Goal: Task Accomplishment & Management: Complete application form

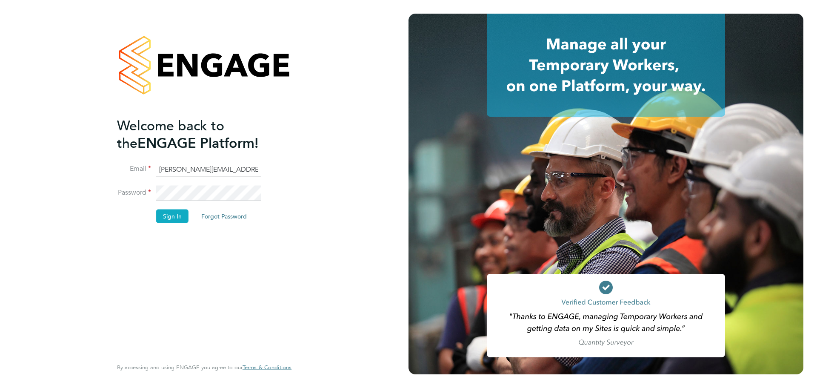
click at [175, 219] on button "Sign In" at bounding box center [172, 216] width 32 height 14
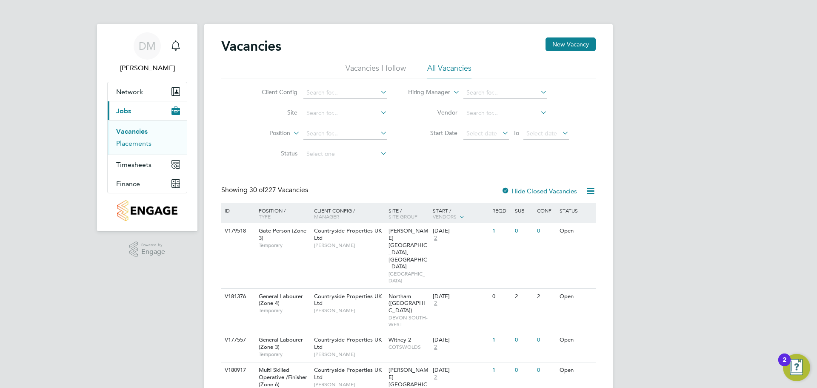
click at [138, 144] on link "Placements" at bounding box center [133, 143] width 35 height 8
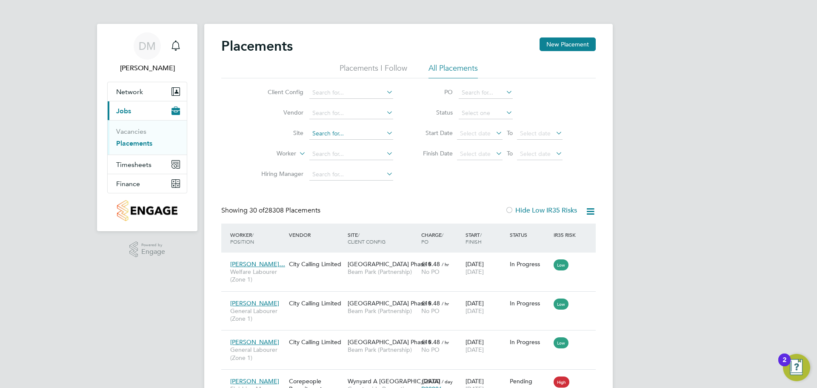
click at [348, 130] on input at bounding box center [351, 134] width 84 height 12
click at [351, 145] on li "Hannah Buildings" at bounding box center [351, 145] width 85 height 11
type input "Hannah Buildings"
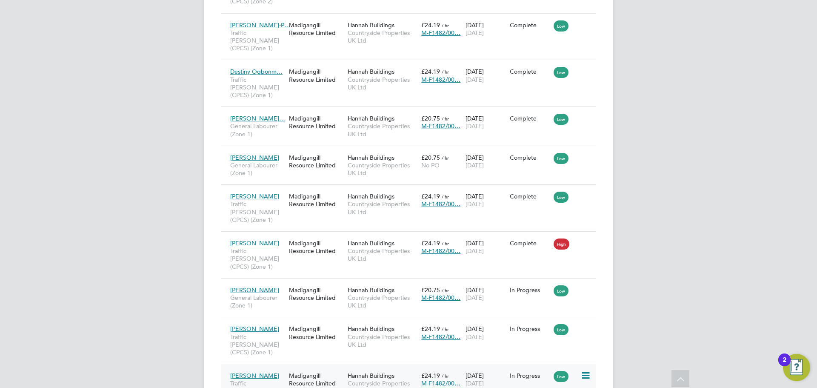
click at [252, 372] on span "[PERSON_NAME]" at bounding box center [254, 376] width 49 height 8
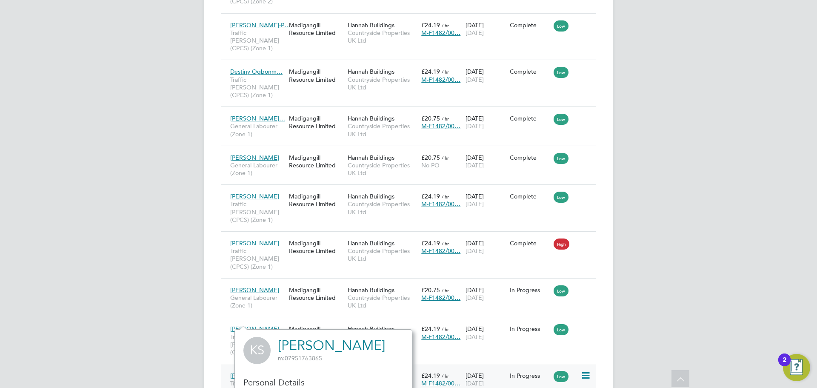
click at [259, 372] on span "[PERSON_NAME]" at bounding box center [254, 376] width 49 height 8
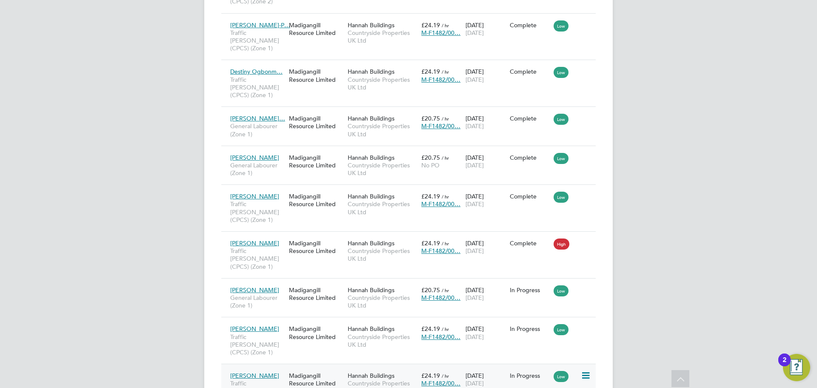
click at [557, 363] on div "Kevin Smart Traffic Marshall (CPCS) (Zone 1) Madigangill Resource Limited Hanna…" at bounding box center [408, 386] width 375 height 47
click at [325, 367] on div "Madigangill Resource Limited" at bounding box center [316, 379] width 59 height 24
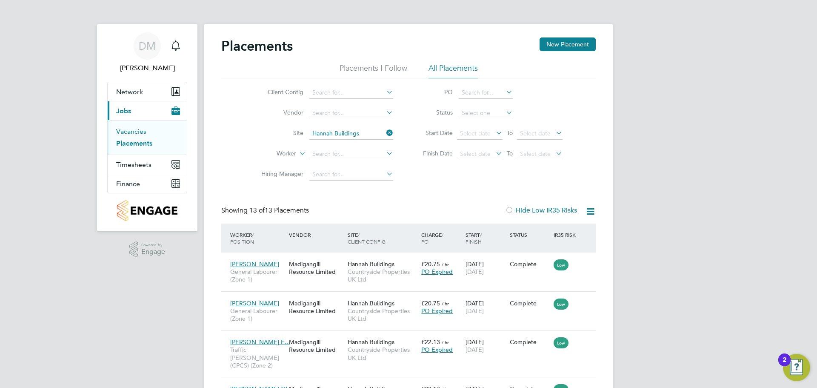
click at [138, 129] on link "Vacancies" at bounding box center [131, 131] width 30 height 8
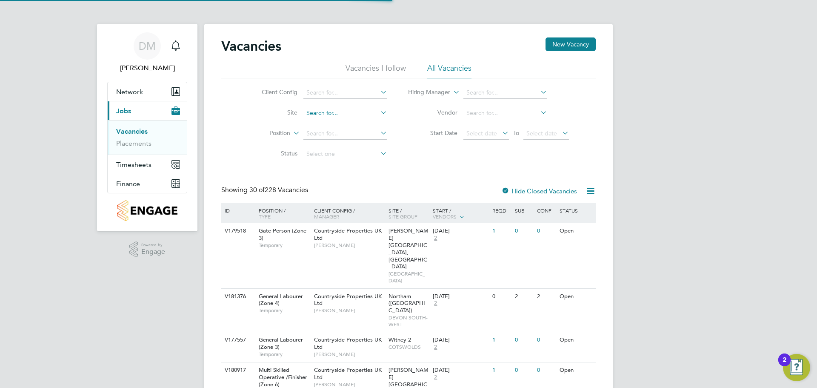
click at [344, 112] on input at bounding box center [345, 113] width 84 height 12
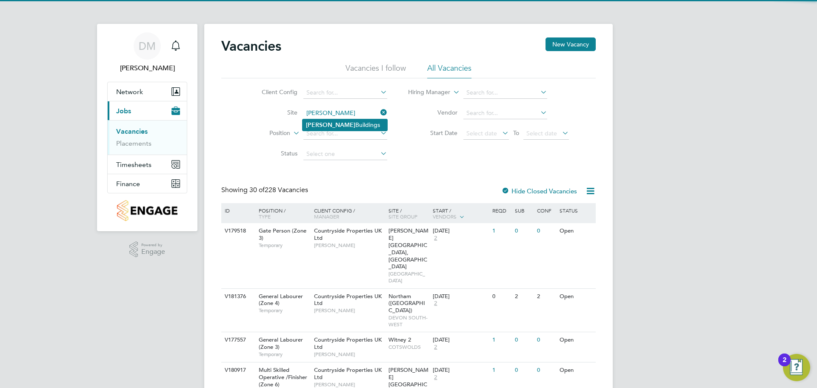
click at [345, 123] on li "Hannah Buildings" at bounding box center [345, 124] width 85 height 11
type input "Hannah Buildings"
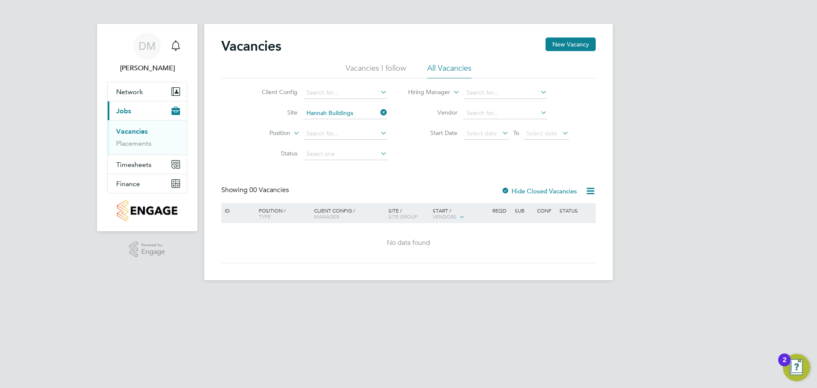
click at [414, 160] on div "Client Config Site Hannah Buildings Position Status Hiring Manager Vendor Start…" at bounding box center [408, 121] width 375 height 86
click at [143, 143] on link "Placements" at bounding box center [133, 143] width 35 height 8
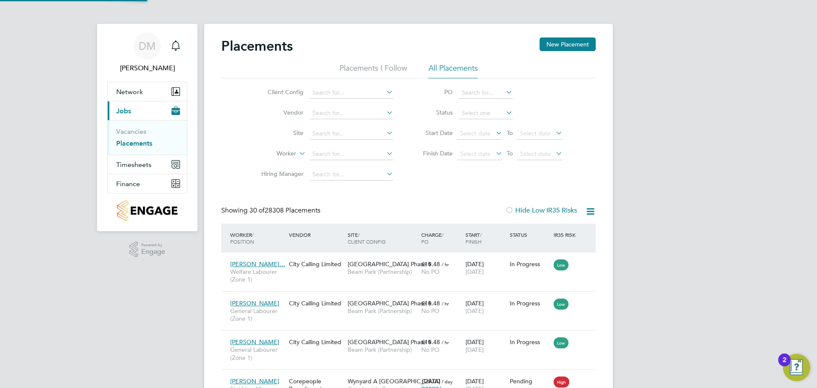
scroll to position [32, 59]
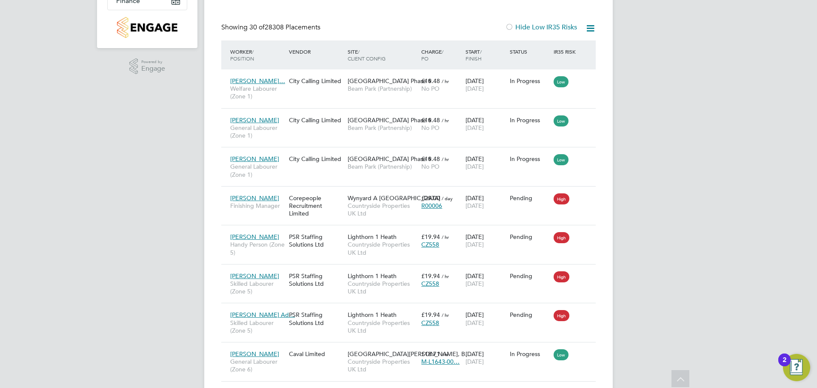
scroll to position [0, 0]
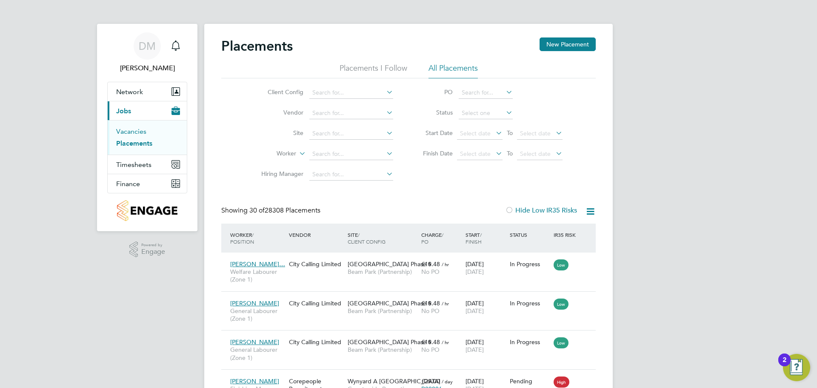
click at [132, 133] on link "Vacancies" at bounding box center [131, 131] width 30 height 8
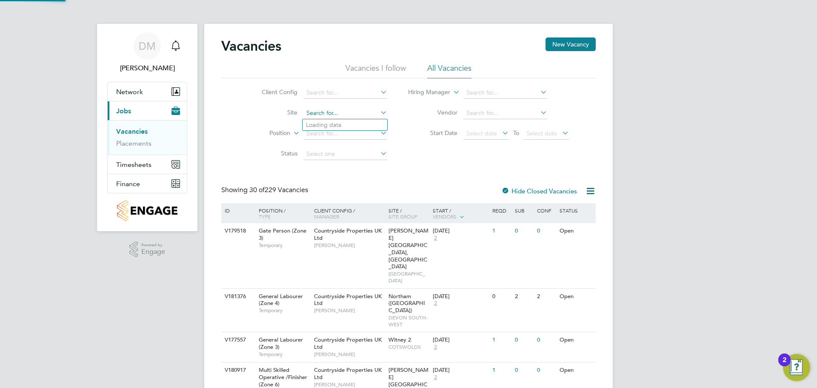
click at [357, 116] on input at bounding box center [345, 113] width 84 height 12
click at [356, 123] on li "Hannah Buildings" at bounding box center [345, 124] width 85 height 11
type input "Hannah Buildings"
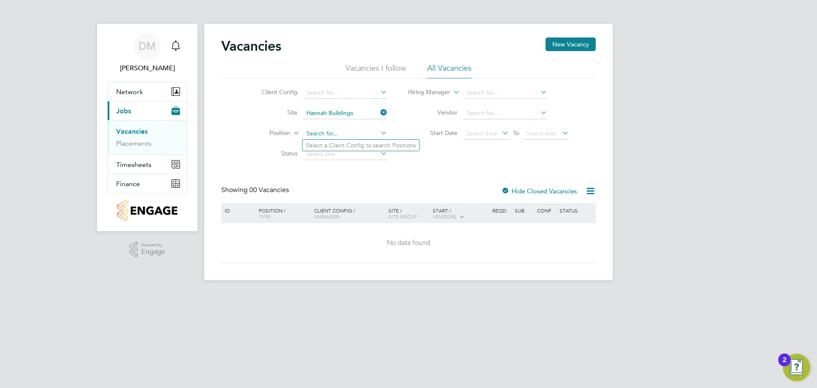
click at [377, 129] on input at bounding box center [345, 134] width 84 height 12
type input "labourer"
click at [419, 159] on div "Client Config Site Hannah Buildings Position labourer Status Hiring Manager Ven…" at bounding box center [408, 121] width 375 height 86
click at [347, 133] on input at bounding box center [345, 134] width 84 height 12
click at [379, 134] on icon at bounding box center [379, 133] width 0 height 12
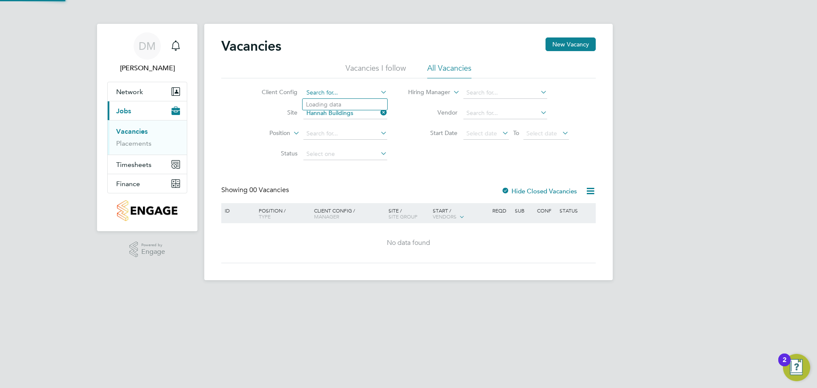
click at [376, 91] on input at bounding box center [345, 93] width 84 height 12
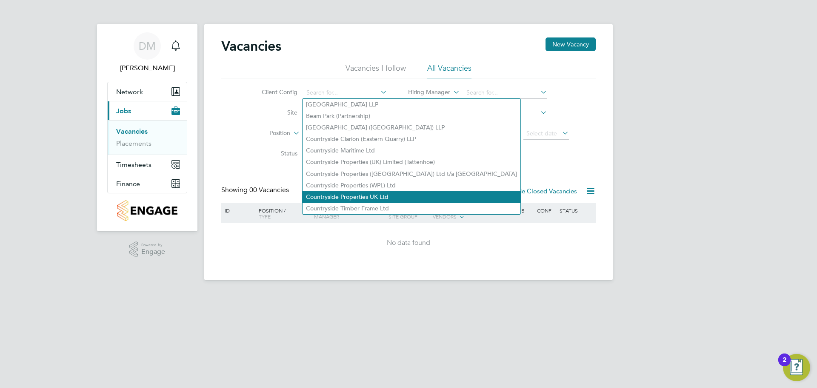
click at [384, 191] on li "Countryside Properties UK Ltd" at bounding box center [412, 196] width 218 height 11
type input "Countryside Properties UK Ltd"
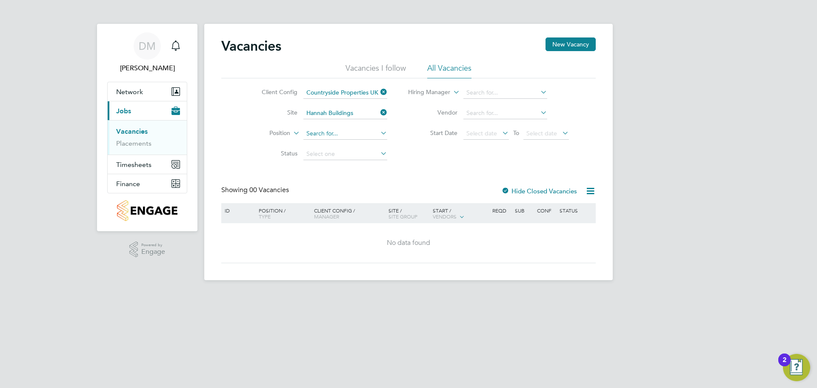
click at [366, 131] on input at bounding box center [345, 134] width 84 height 12
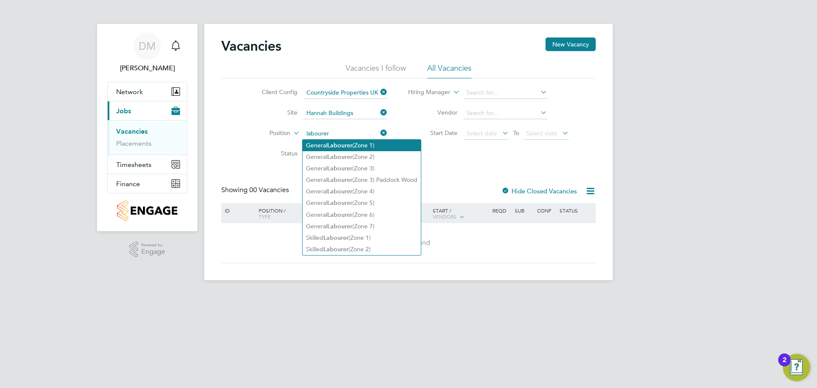
click at [368, 148] on li "General Labourer (Zone 1)" at bounding box center [362, 145] width 118 height 11
type input "General Labourer (Zone 1)"
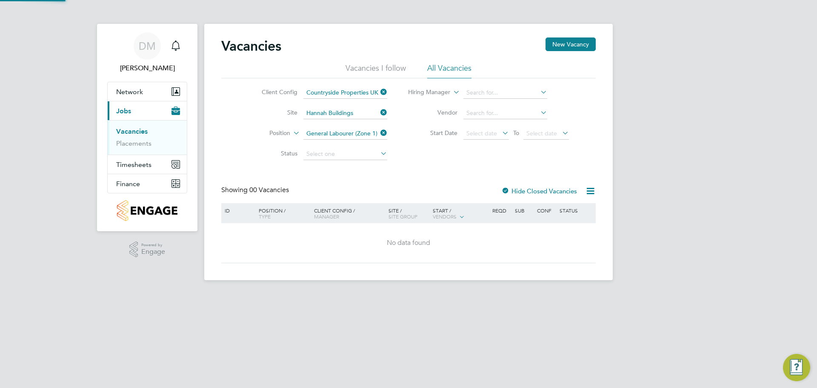
click at [418, 145] on div "Client Config Countryside Properties UK Ltd Site Hannah Buildings Position Gene…" at bounding box center [408, 121] width 375 height 86
click at [379, 149] on icon at bounding box center [379, 153] width 0 height 12
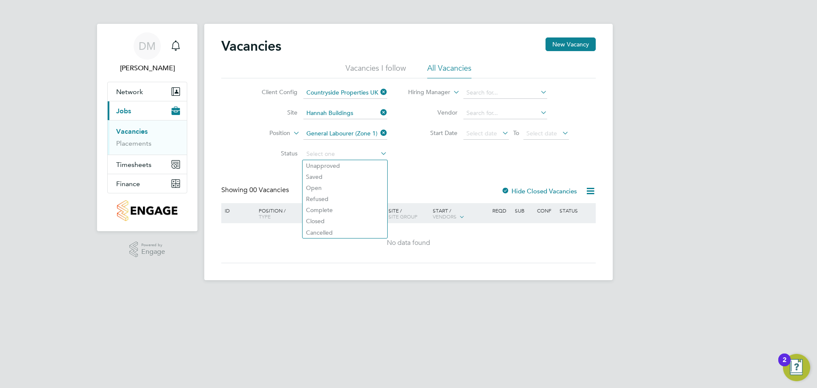
click at [464, 141] on li "Start Date Select date To Select date" at bounding box center [489, 133] width 182 height 20
click at [503, 92] on input at bounding box center [505, 93] width 84 height 12
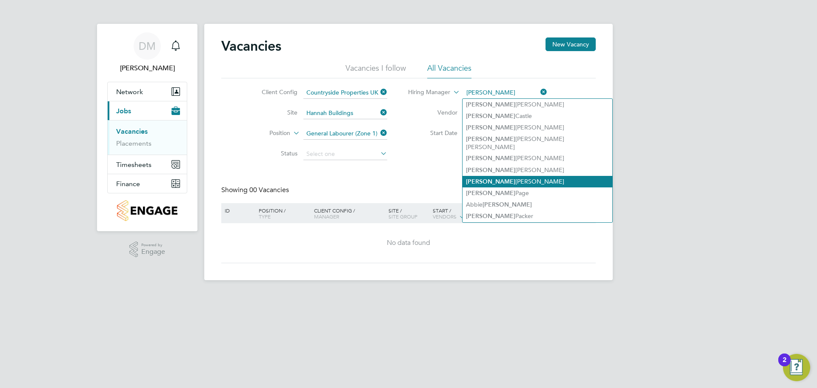
click at [506, 176] on li "Daniel Marsh" at bounding box center [538, 181] width 150 height 11
type input "[PERSON_NAME]"
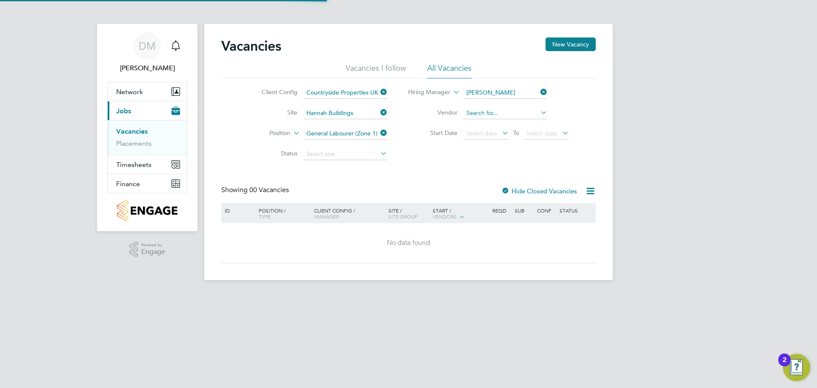
click at [494, 112] on input at bounding box center [505, 113] width 84 height 12
click at [419, 129] on li "Start Date Select date To Select date" at bounding box center [489, 133] width 182 height 20
click at [501, 133] on icon at bounding box center [501, 133] width 0 height 12
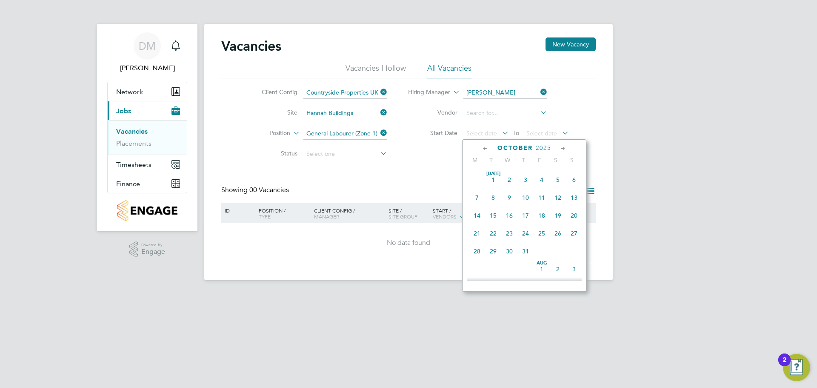
scroll to position [240, 0]
click at [485, 148] on icon at bounding box center [485, 148] width 8 height 9
click at [479, 196] on span "8" at bounding box center [477, 193] width 16 height 16
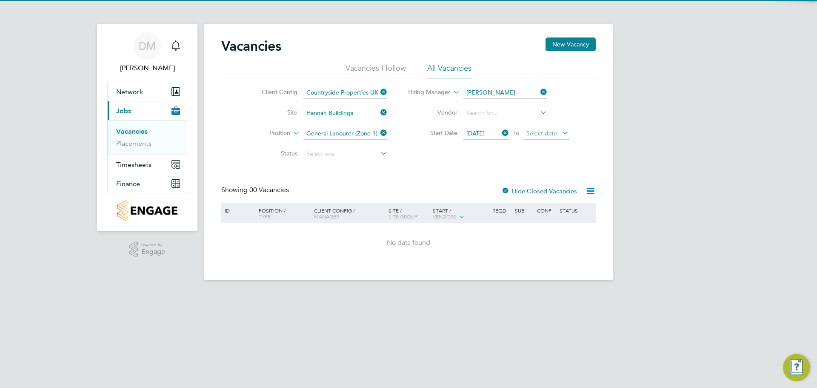
click at [559, 132] on span "Select date" at bounding box center [546, 133] width 46 height 11
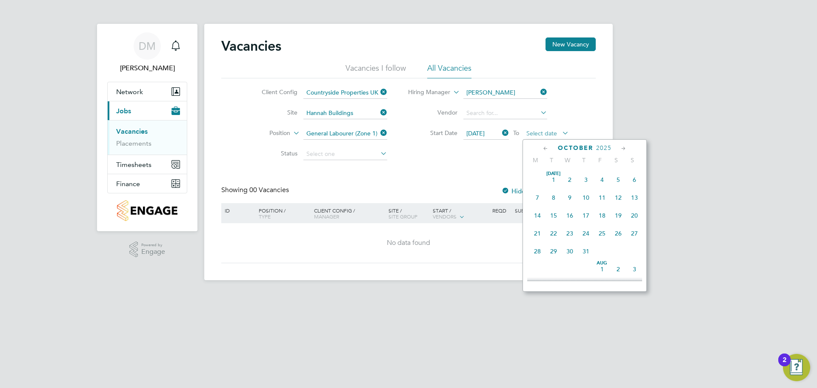
scroll to position [240, 0]
click at [610, 146] on span "2025" at bounding box center [603, 147] width 15 height 7
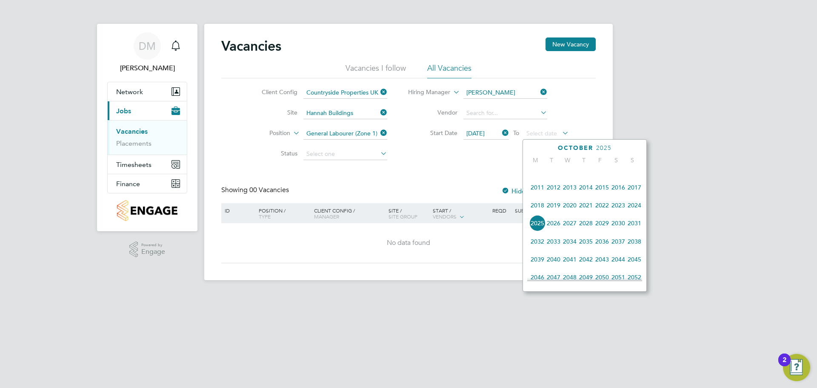
click at [568, 231] on span "2027" at bounding box center [570, 223] width 16 height 16
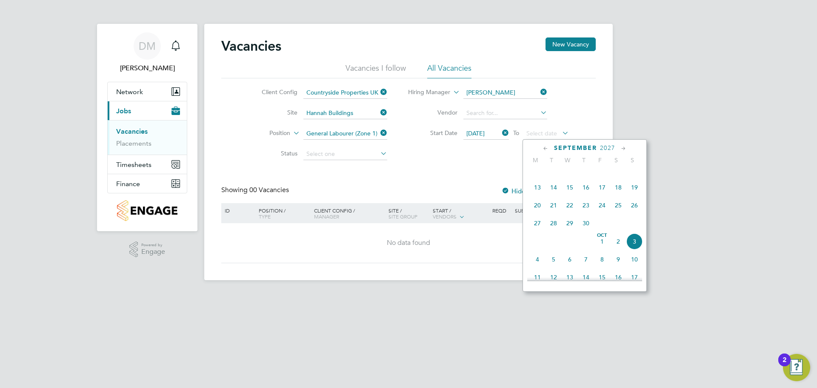
click at [586, 227] on span "30" at bounding box center [586, 223] width 16 height 16
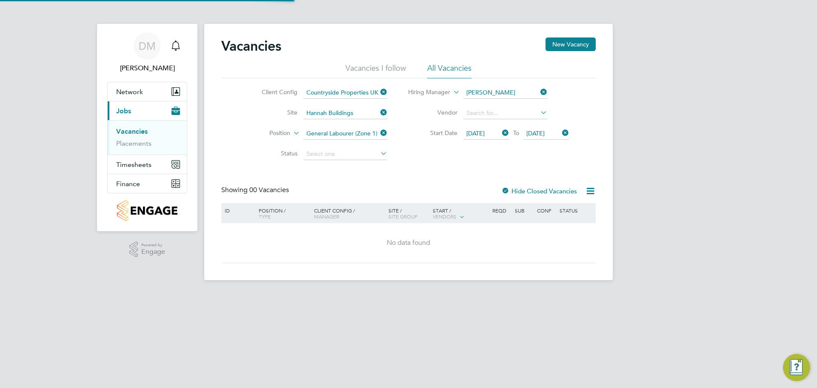
click at [449, 163] on div "Client Config Countryside Properties UK Ltd Site Hannah Buildings Position Gene…" at bounding box center [408, 121] width 375 height 86
click at [493, 113] on input at bounding box center [505, 113] width 84 height 12
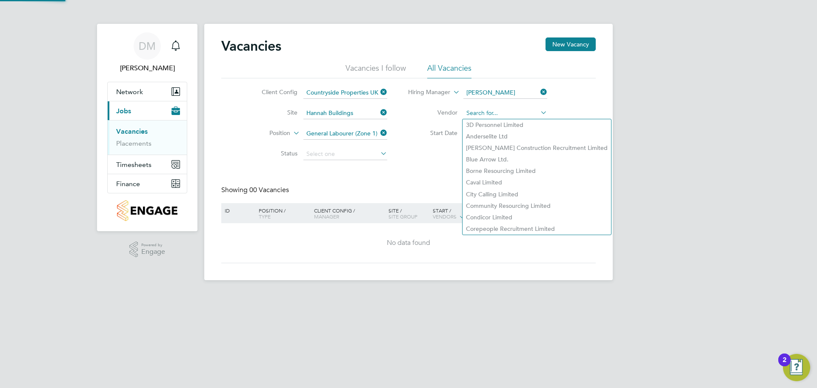
paste input "M-F1482/00039"
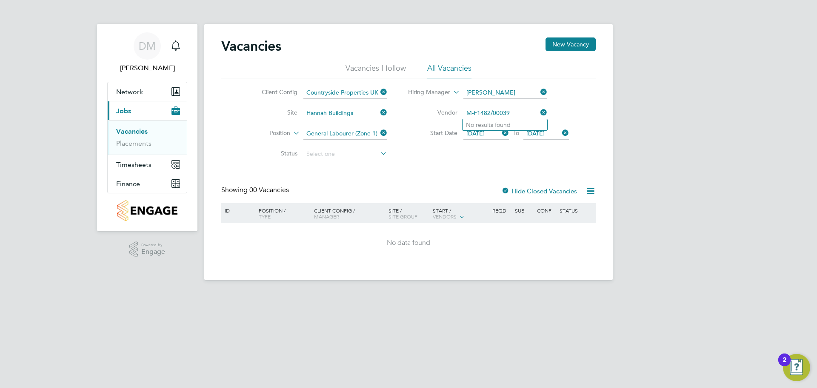
type input "M-F1482/00039"
click at [573, 103] on li "Vendor M-F1482/00039" at bounding box center [489, 113] width 182 height 20
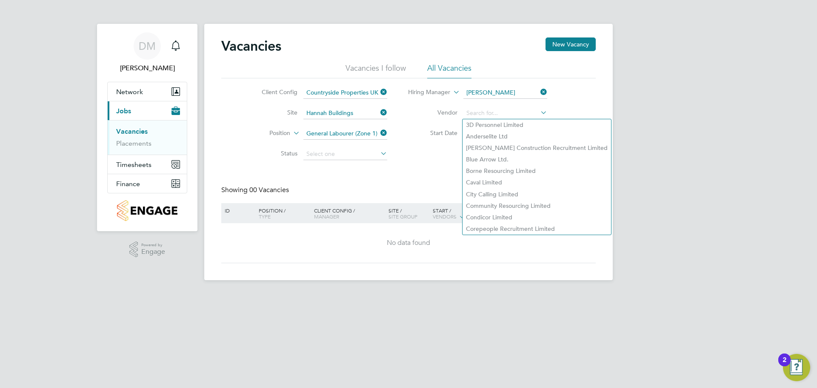
drag, startPoint x: 520, startPoint y: 109, endPoint x: 457, endPoint y: 109, distance: 62.6
click at [457, 109] on li "Vendor" at bounding box center [489, 113] width 182 height 20
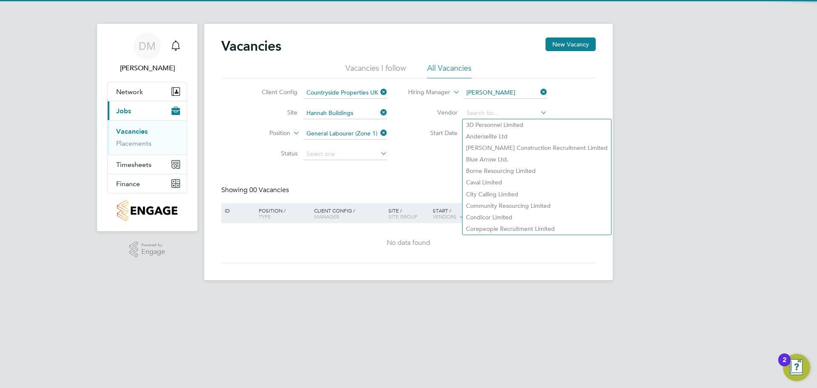
click at [415, 169] on div "Vacancies New Vacancy Vacancies I follow All Vacancies Client Config Countrysid…" at bounding box center [408, 150] width 375 height 226
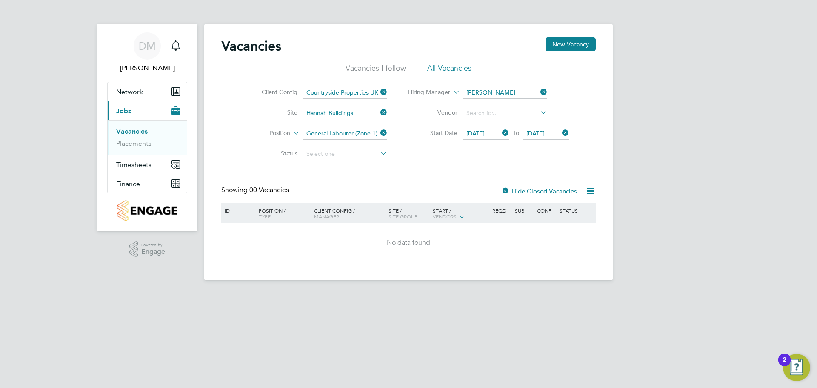
click at [545, 129] on span "30 Sep 2027" at bounding box center [535, 133] width 18 height 8
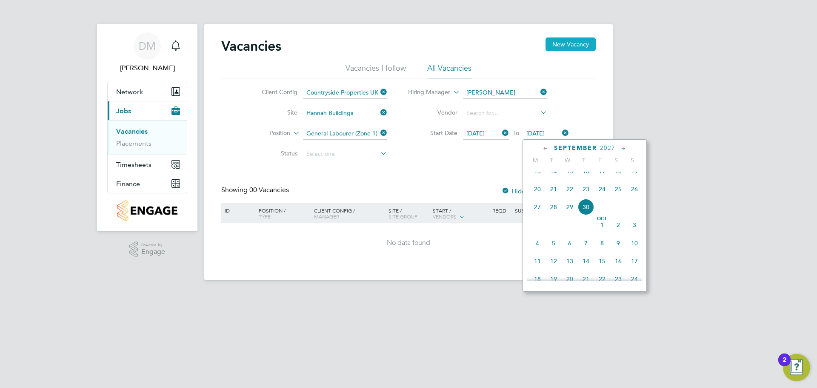
click at [574, 48] on button "New Vacancy" at bounding box center [571, 44] width 50 height 14
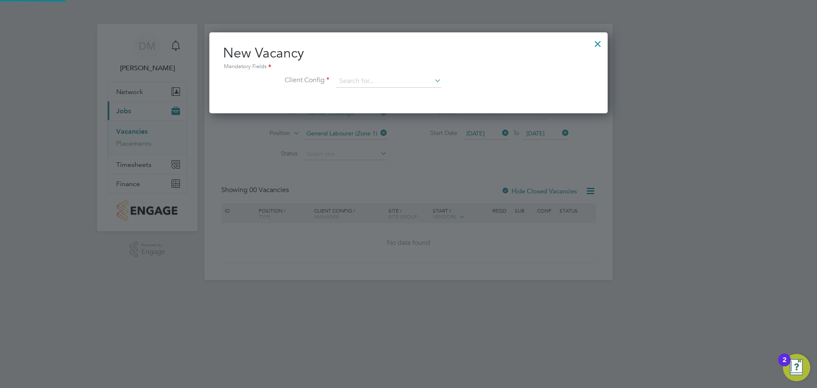
scroll to position [81, 399]
click at [411, 83] on input at bounding box center [388, 81] width 105 height 13
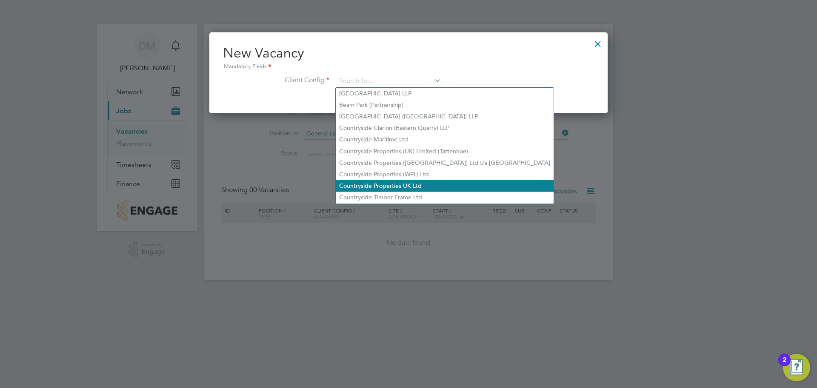
click at [375, 186] on li "Countryside Properties UK Ltd" at bounding box center [445, 185] width 218 height 11
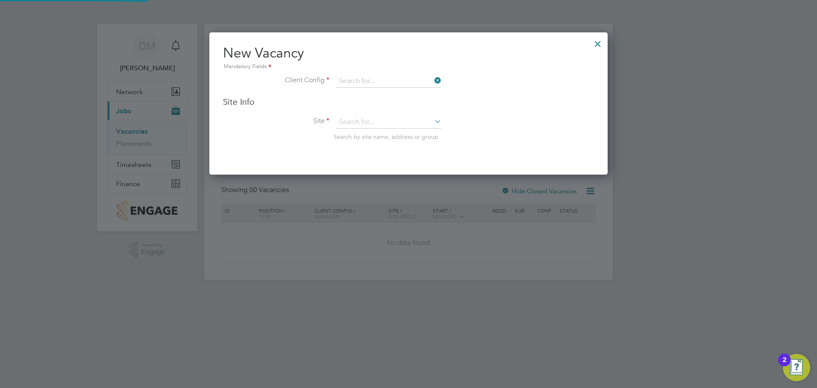
type input "Countryside Properties UK Ltd"
click at [388, 118] on input at bounding box center [388, 122] width 105 height 13
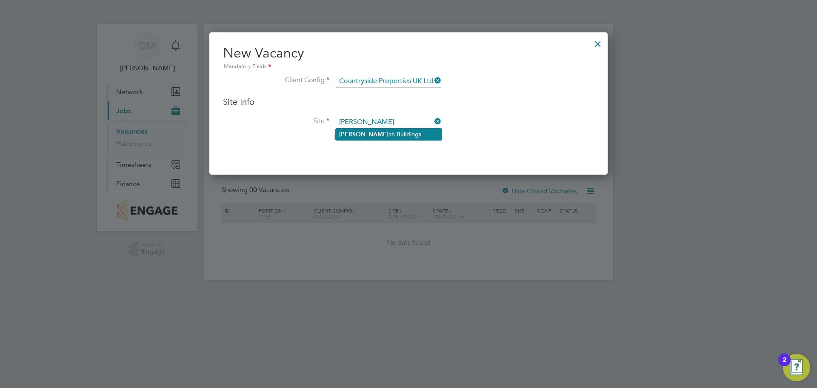
click at [370, 137] on li "Hann ah Buildings" at bounding box center [389, 134] width 106 height 11
type input "Hannah Buildings"
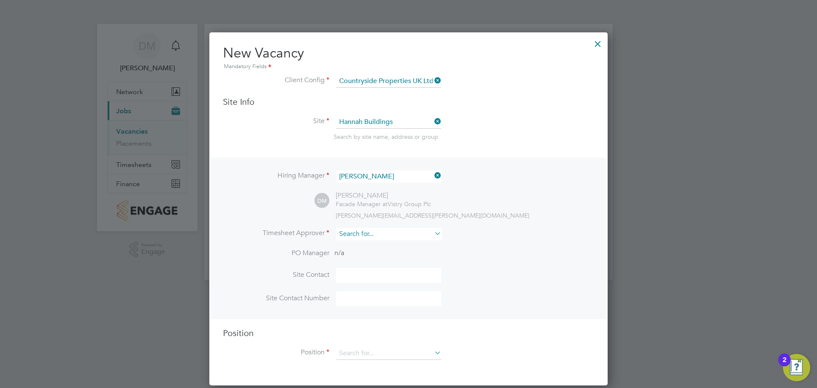
click at [363, 235] on input at bounding box center [388, 234] width 105 height 12
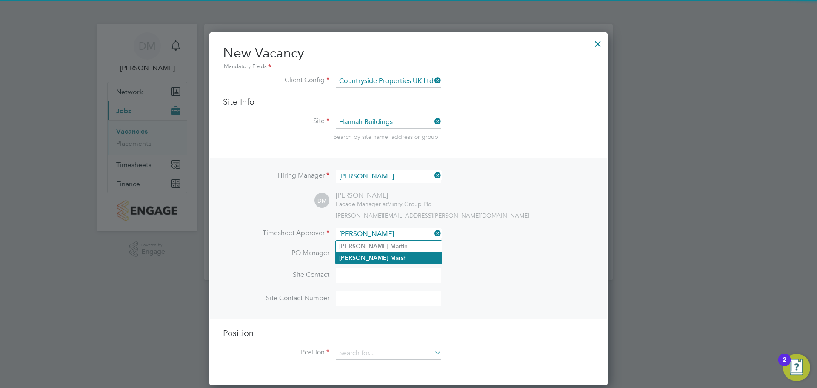
click at [374, 257] on li "Daniel M arsh" at bounding box center [389, 257] width 106 height 11
type input "[PERSON_NAME]"
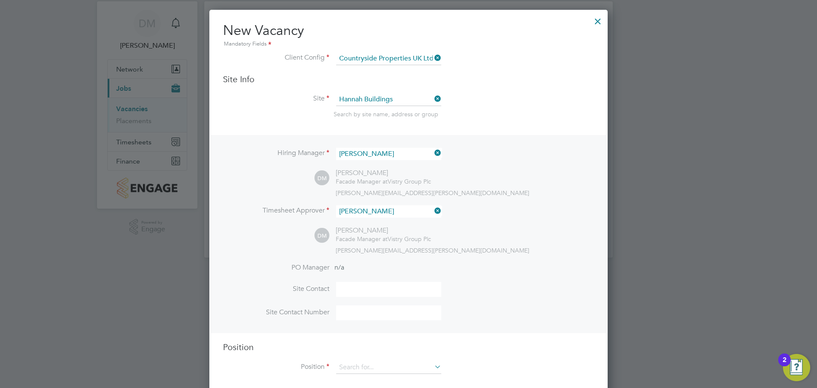
scroll to position [35, 0]
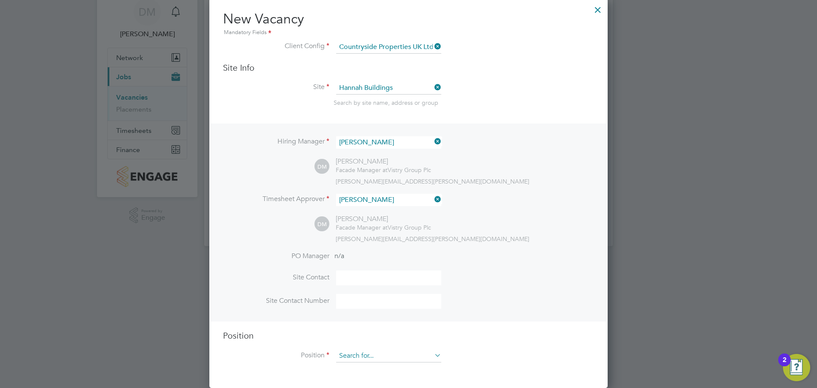
click at [378, 356] on input at bounding box center [388, 355] width 105 height 13
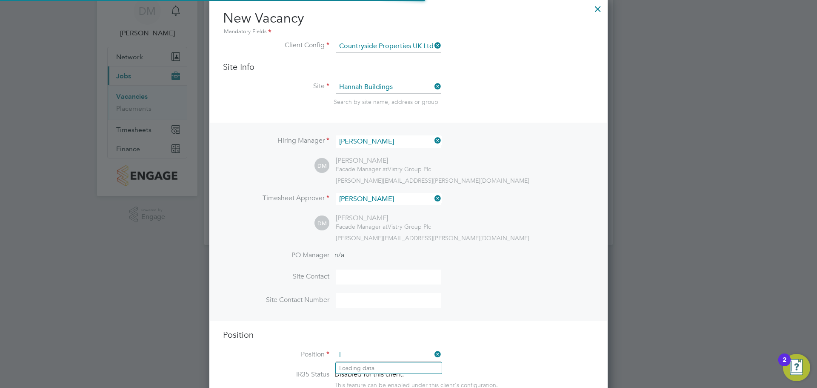
scroll to position [1223, 399]
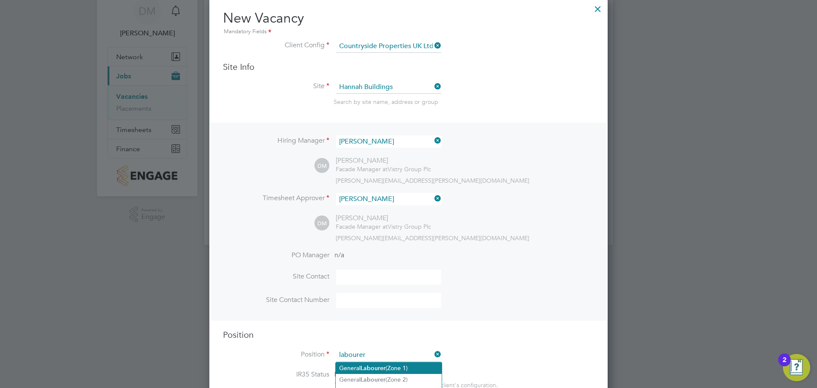
click at [398, 369] on li "General Labourer (Zone 1)" at bounding box center [389, 367] width 106 height 11
type input "General Labourer (Zone 1)"
type textarea "- General labouring duties - Supporting the trades on site - Moving materials a…"
click at [468, 336] on h3 "Position" at bounding box center [408, 334] width 371 height 11
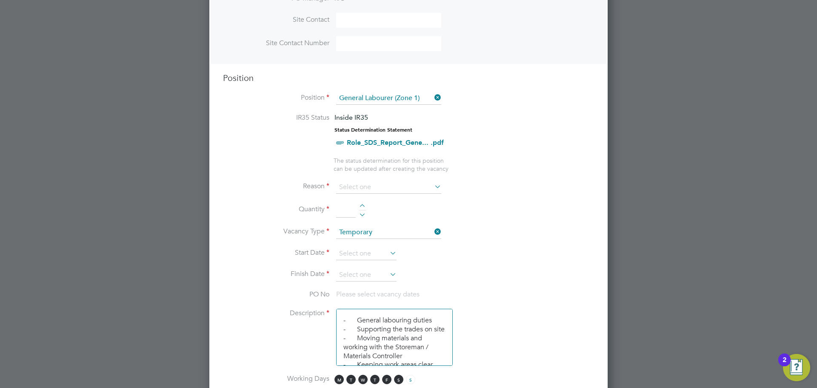
scroll to position [333, 0]
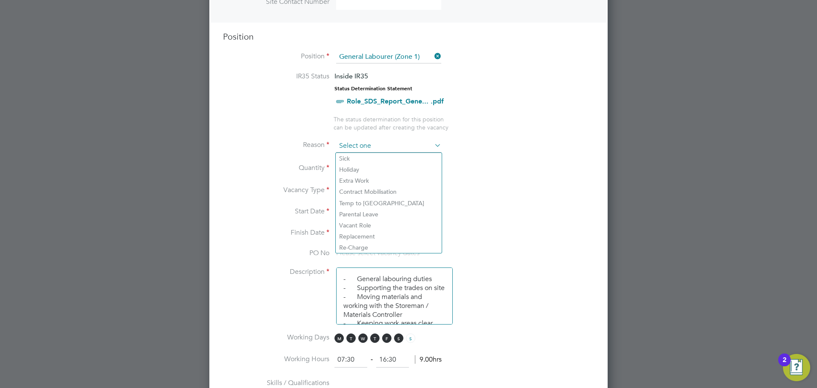
click at [376, 146] on input at bounding box center [388, 146] width 105 height 13
click at [380, 227] on li "Vacant Role" at bounding box center [389, 225] width 106 height 11
type input "Vacant Role"
click at [363, 163] on div at bounding box center [362, 166] width 7 height 6
type input "1"
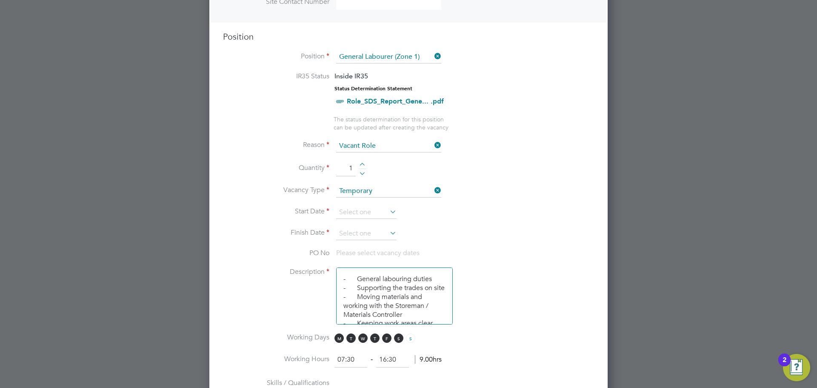
drag, startPoint x: 553, startPoint y: 190, endPoint x: 516, endPoint y: 195, distance: 37.4
click at [554, 190] on li "Vacancy Type Temporary" at bounding box center [408, 195] width 371 height 21
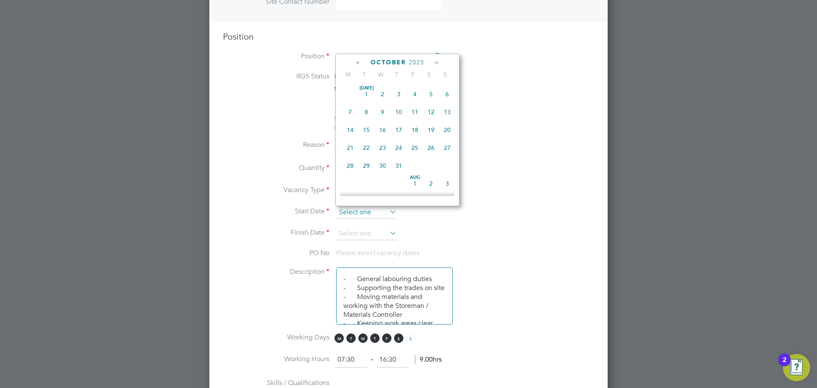
click at [367, 213] on input at bounding box center [366, 212] width 60 height 13
click at [356, 63] on icon at bounding box center [359, 62] width 8 height 9
click at [351, 147] on span "22" at bounding box center [350, 143] width 16 height 16
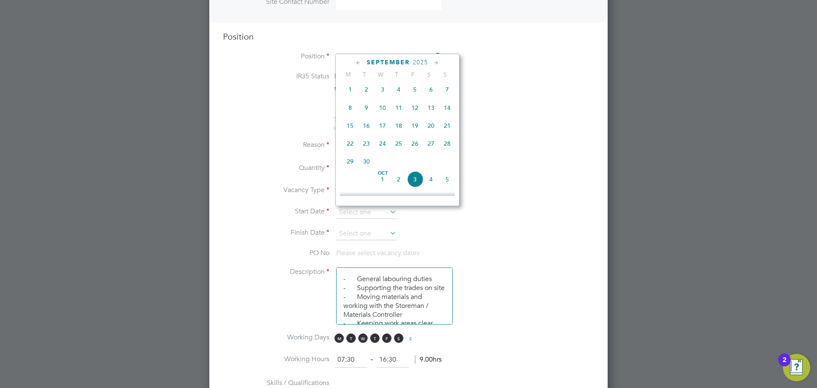
type input "[DATE]"
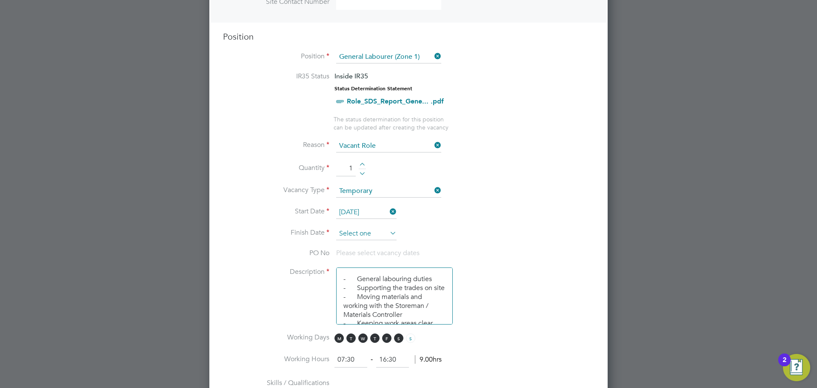
click at [374, 232] on input at bounding box center [366, 233] width 60 height 13
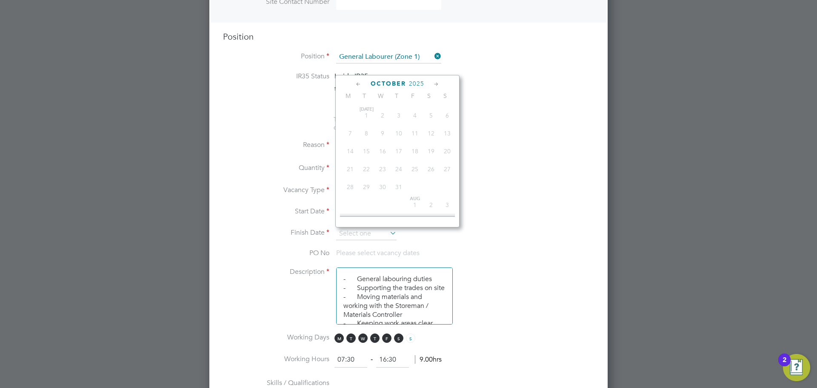
scroll to position [240, 0]
click at [423, 81] on span "2025" at bounding box center [416, 83] width 15 height 7
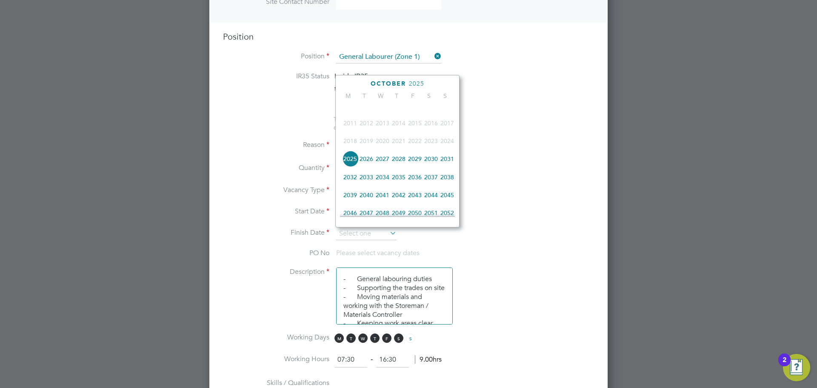
click at [383, 166] on span "2027" at bounding box center [383, 159] width 16 height 16
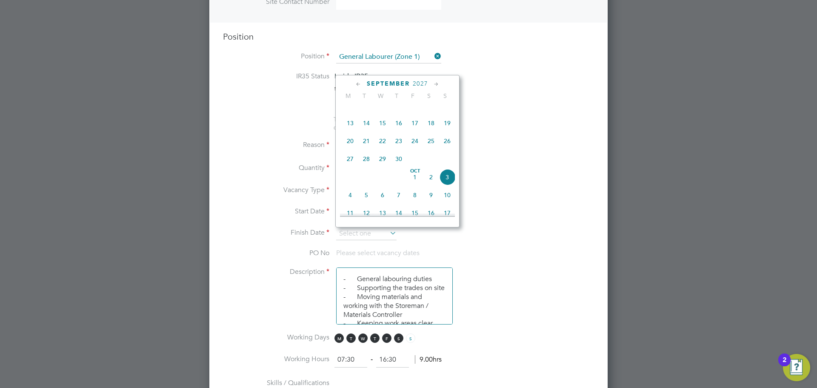
click at [361, 83] on icon at bounding box center [359, 84] width 8 height 9
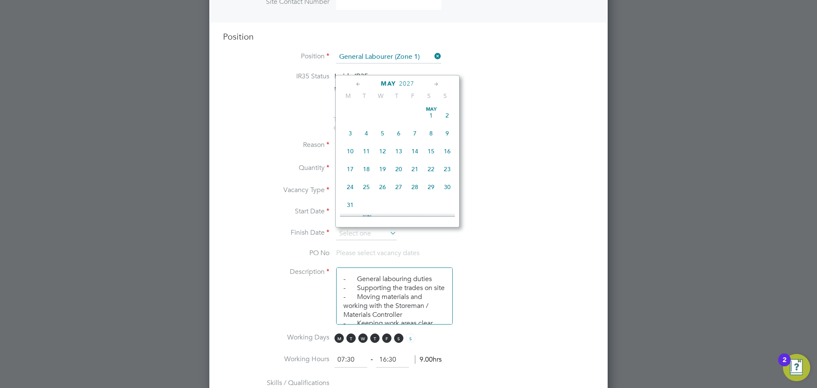
click at [435, 80] on icon at bounding box center [436, 84] width 8 height 9
click at [436, 82] on icon at bounding box center [436, 84] width 8 height 9
click at [414, 187] on span "30" at bounding box center [415, 182] width 16 height 16
type input "[DATE]"
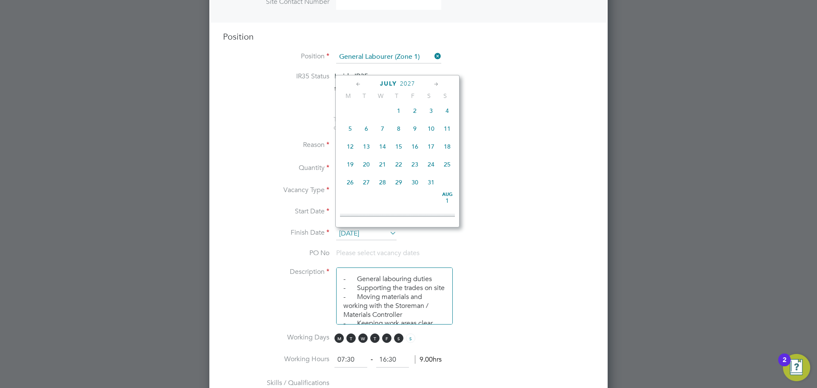
scroll to position [1297, 399]
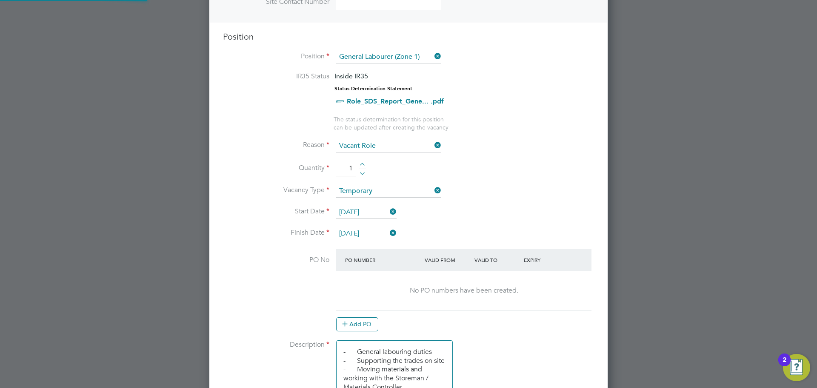
click at [515, 157] on li "Reason Vacant Role" at bounding box center [408, 150] width 371 height 21
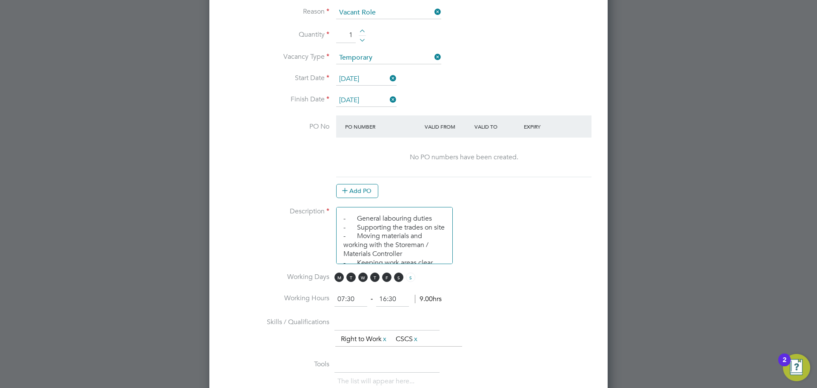
scroll to position [546, 0]
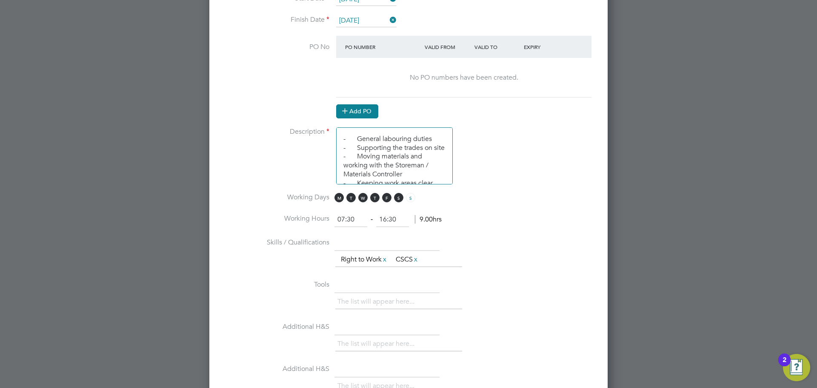
click at [362, 113] on button "Add PO" at bounding box center [357, 111] width 42 height 14
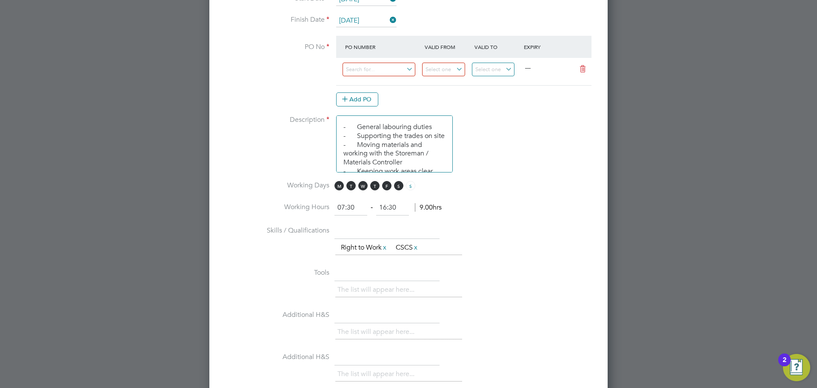
scroll to position [4, 4]
click at [385, 74] on input at bounding box center [379, 70] width 73 height 14
paste input "M-F1482/00039"
type input "M-F1482/00039"
drag, startPoint x: 521, startPoint y: 94, endPoint x: 512, endPoint y: 91, distance: 9.7
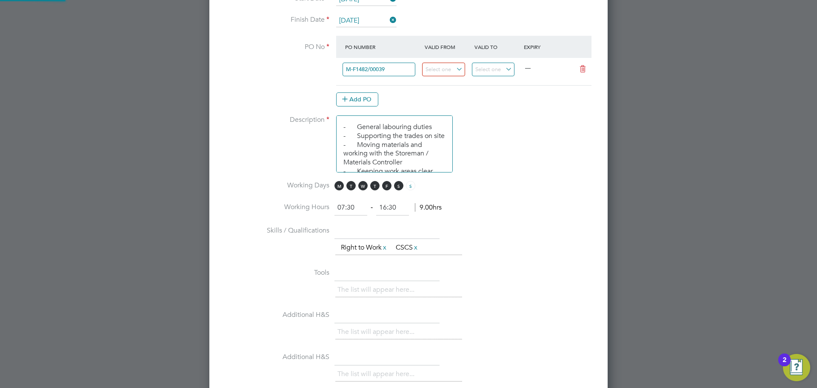
click at [522, 94] on div "Add PO" at bounding box center [463, 99] width 255 height 14
click at [501, 69] on input at bounding box center [493, 70] width 43 height 14
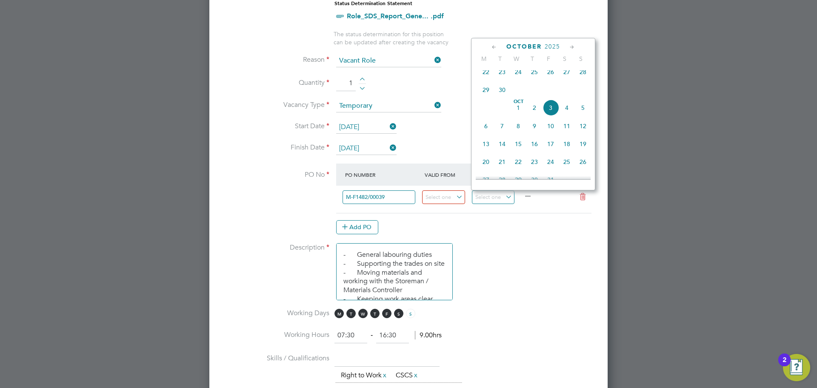
click at [529, 234] on div "Add PO" at bounding box center [463, 227] width 255 height 14
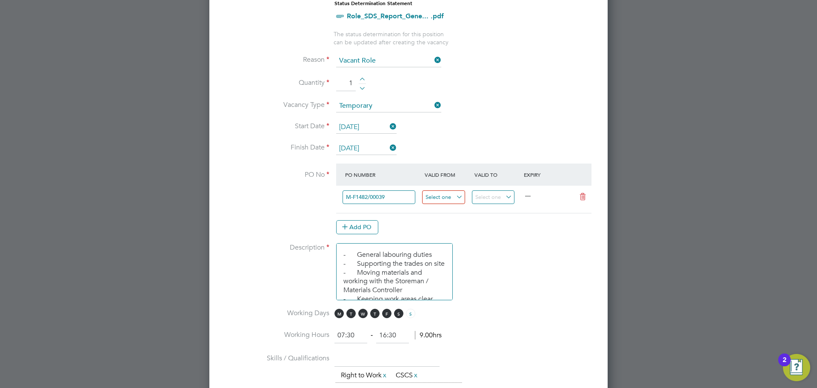
click at [458, 197] on input at bounding box center [443, 197] width 43 height 14
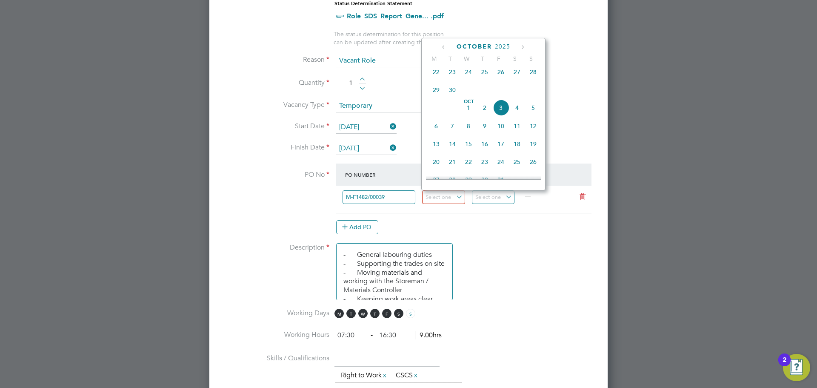
click at [438, 78] on span "22" at bounding box center [436, 72] width 16 height 16
type input "[DATE]"
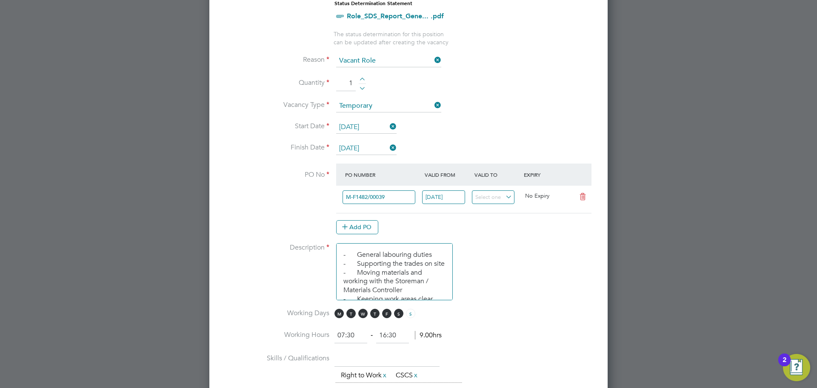
click at [520, 222] on div "Add PO" at bounding box center [463, 227] width 255 height 14
click at [511, 200] on input at bounding box center [493, 197] width 43 height 14
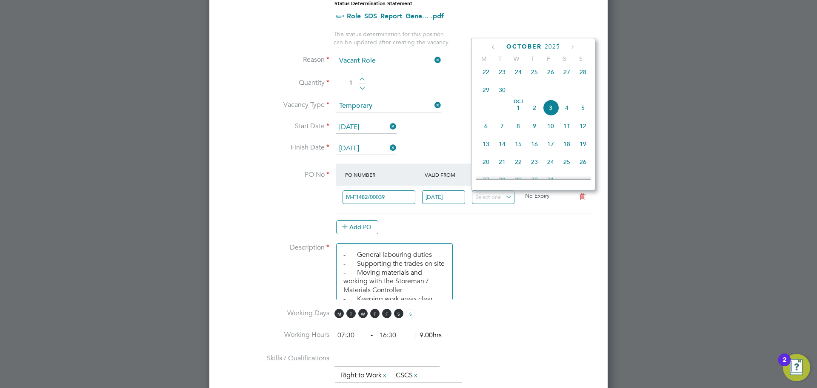
click at [549, 47] on span "2025" at bounding box center [552, 46] width 15 height 7
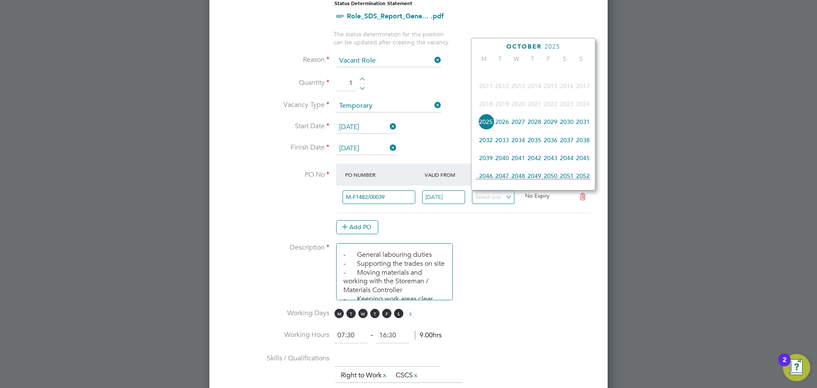
click at [523, 127] on span "2027" at bounding box center [518, 122] width 16 height 16
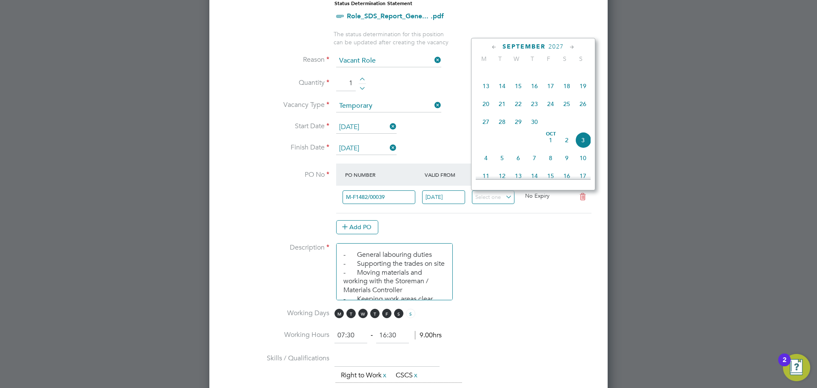
click at [495, 47] on icon at bounding box center [494, 47] width 8 height 9
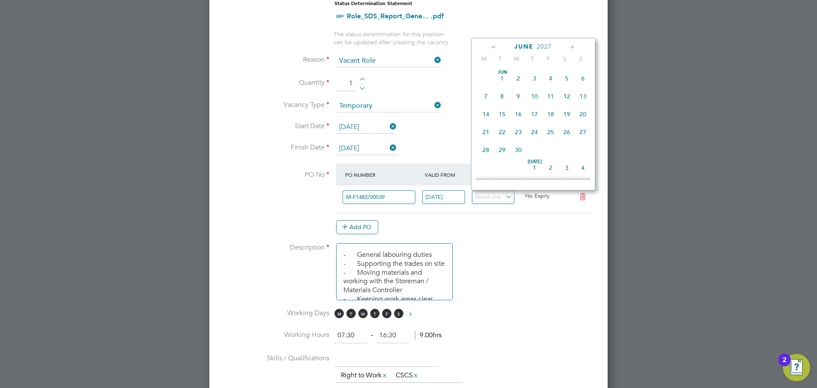
click at [495, 47] on icon at bounding box center [494, 47] width 8 height 9
click at [572, 44] on icon at bounding box center [572, 47] width 8 height 9
click at [553, 151] on span "30" at bounding box center [551, 145] width 16 height 16
type input "[DATE]"
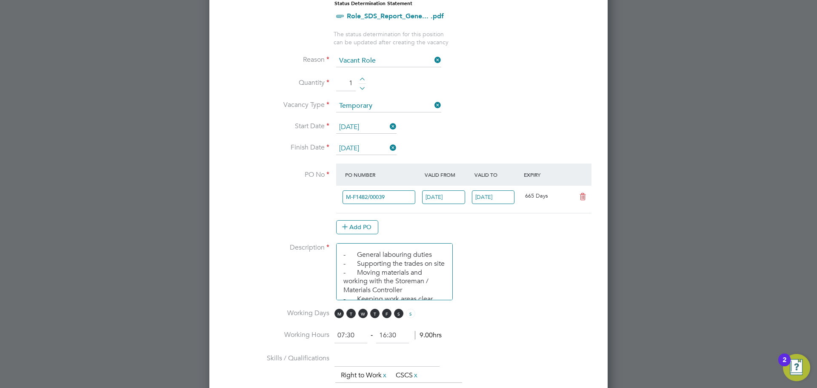
click at [539, 266] on li "Description - General labouring duties - Supporting the trades on site - Moving…" at bounding box center [408, 276] width 371 height 66
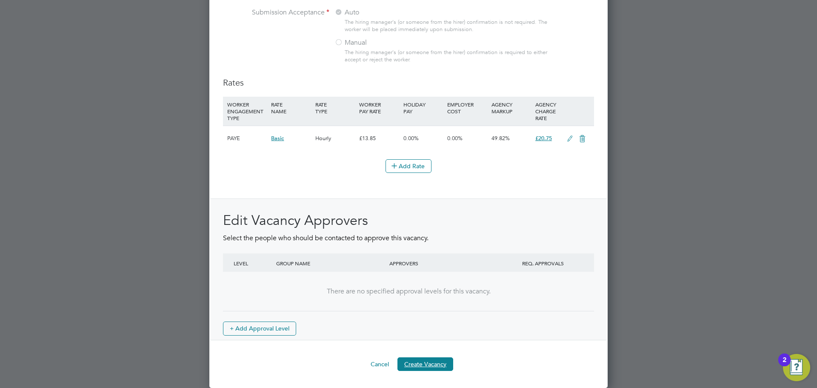
drag, startPoint x: 418, startPoint y: 361, endPoint x: 428, endPoint y: 343, distance: 20.6
click at [418, 362] on button "Create Vacancy" at bounding box center [426, 364] width 56 height 14
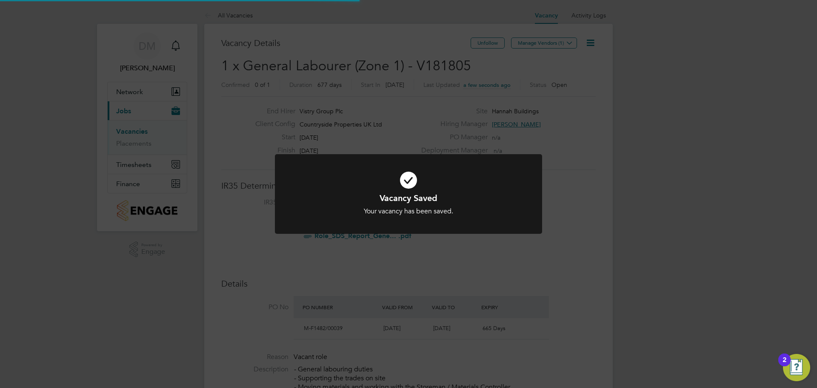
click at [558, 41] on div "Vacancy Saved Your vacancy has been saved. Cancel Okay" at bounding box center [408, 194] width 817 height 388
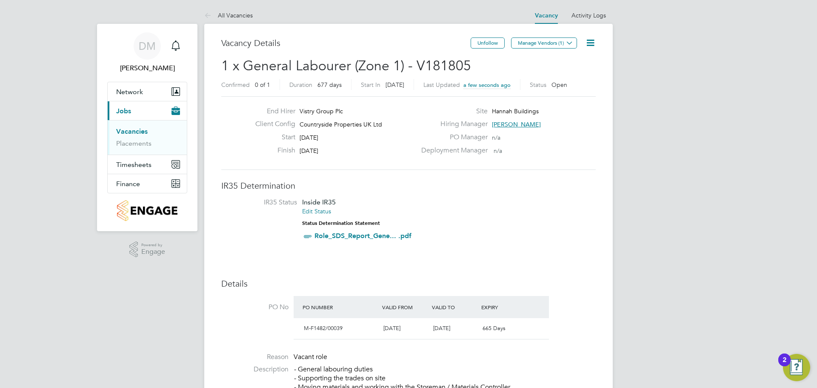
click at [558, 41] on button "Manage Vendors (1)" at bounding box center [544, 42] width 66 height 11
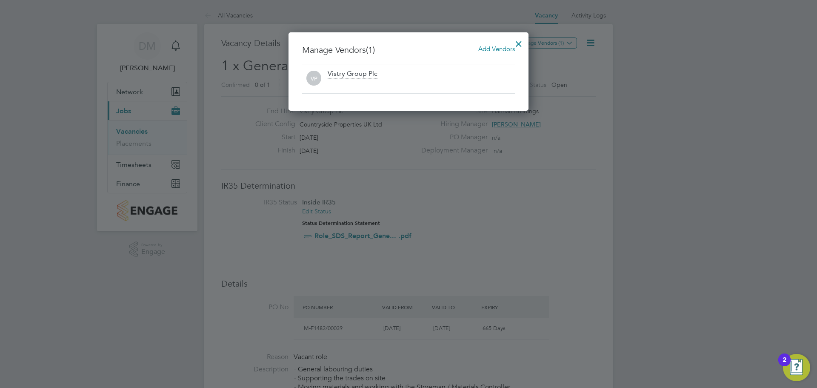
click at [503, 46] on span "Add Vendors" at bounding box center [496, 49] width 37 height 8
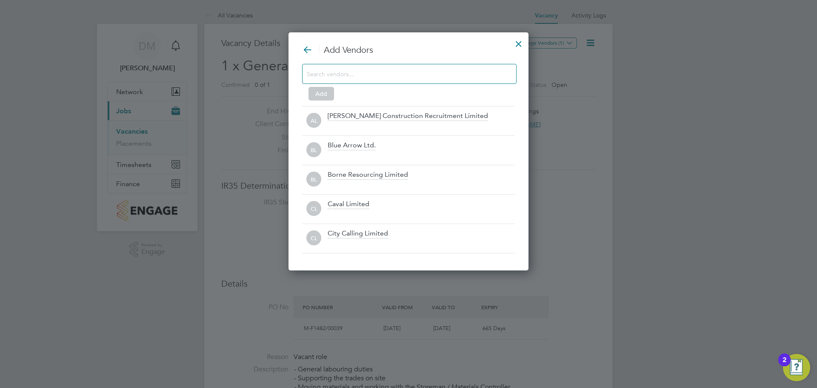
click at [389, 79] on input at bounding box center [403, 73] width 192 height 11
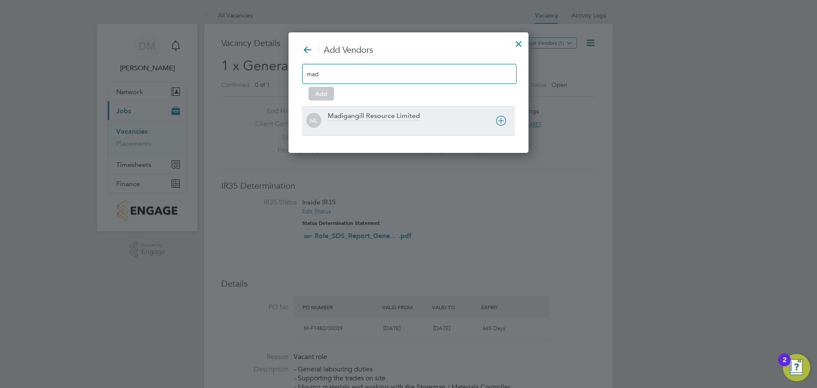
type input "mad"
click at [375, 111] on div "ML Madigangill Resource Limited" at bounding box center [408, 120] width 213 height 29
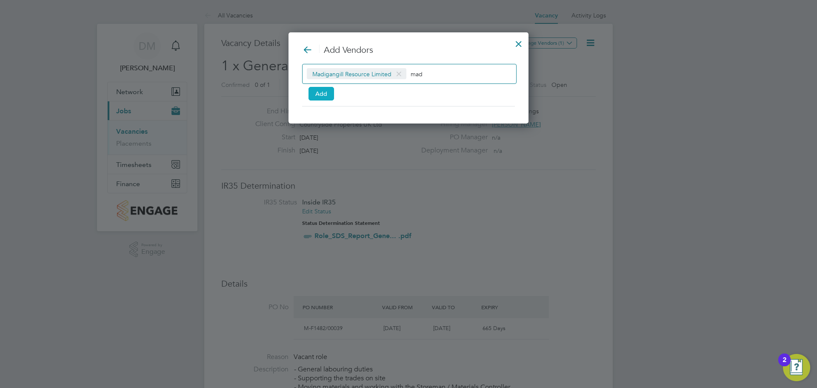
click at [329, 93] on button "Add" at bounding box center [322, 94] width 26 height 14
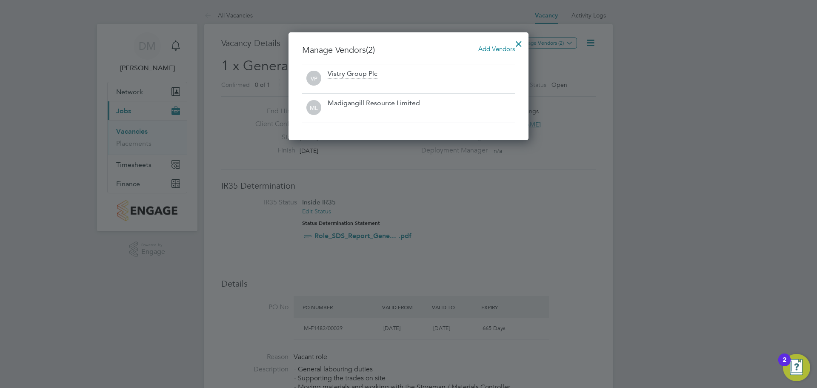
click at [521, 40] on div at bounding box center [518, 41] width 15 height 15
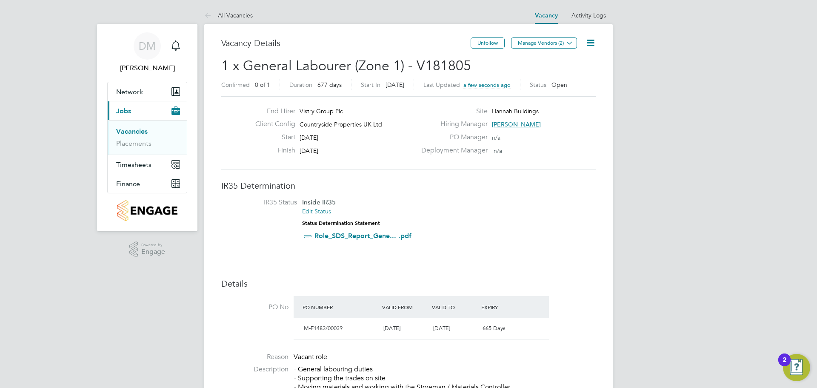
click at [551, 40] on button "Manage Vendors (2)" at bounding box center [544, 42] width 66 height 11
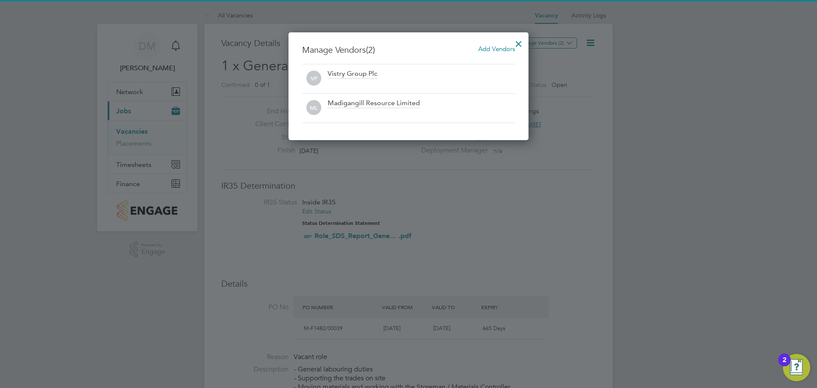
click at [555, 40] on div at bounding box center [408, 194] width 817 height 388
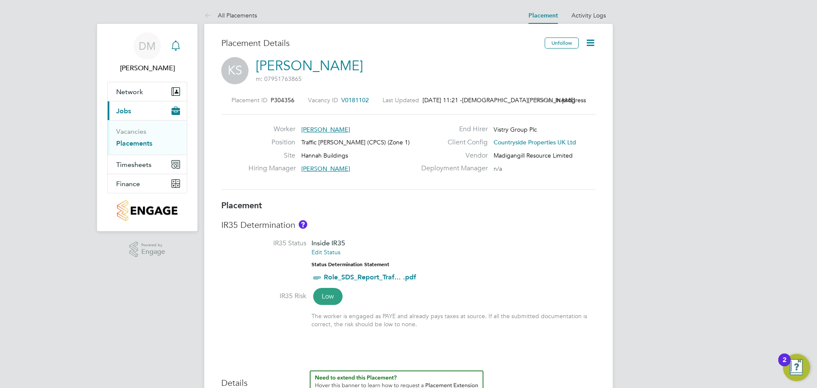
click at [175, 40] on div "Main navigation" at bounding box center [175, 45] width 17 height 17
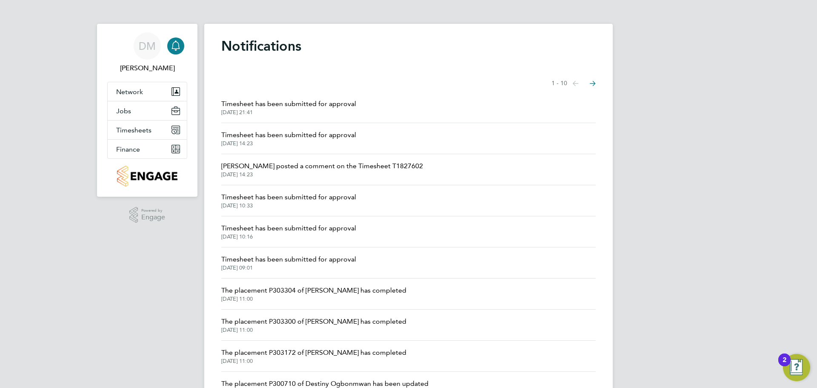
click at [175, 40] on div "Main navigation" at bounding box center [175, 45] width 17 height 17
click at [180, 43] on icon "Main navigation" at bounding box center [176, 45] width 10 height 10
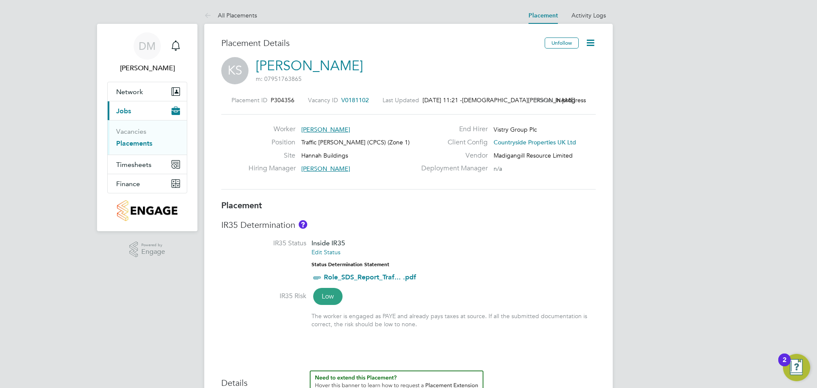
click at [590, 41] on icon at bounding box center [590, 42] width 11 height 11
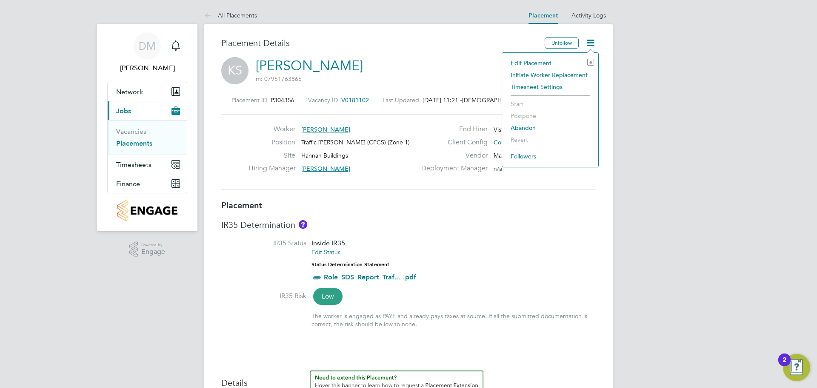
click at [545, 61] on li "Edit Placement e" at bounding box center [550, 63] width 88 height 12
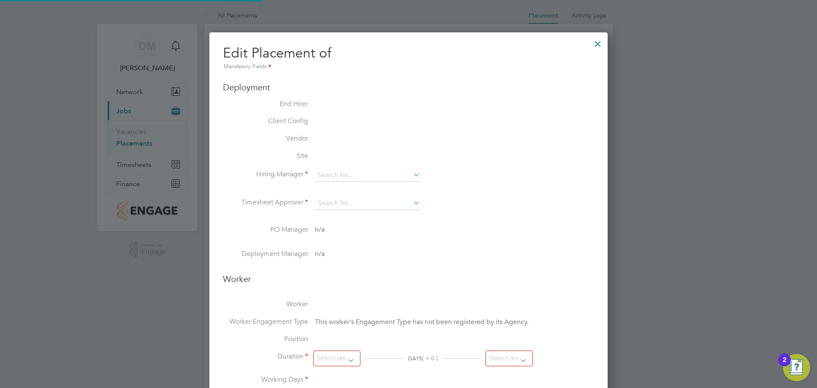
type input "[PERSON_NAME]"
type input "[DATE]"
type input "07:30"
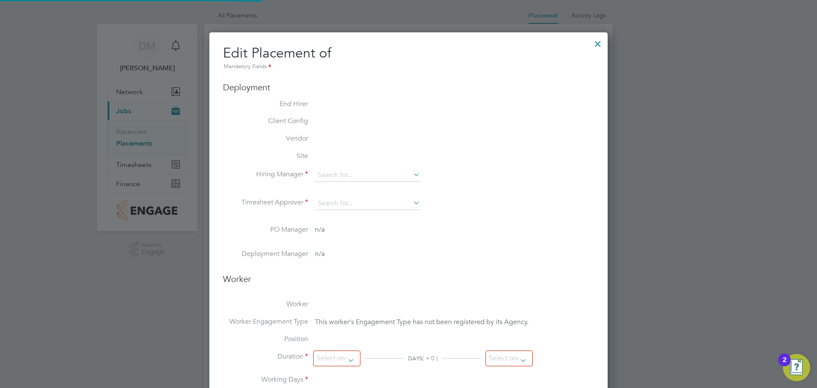
type input "16:30"
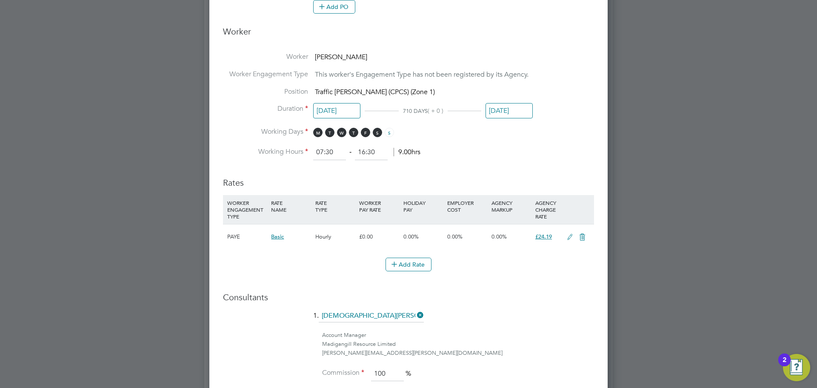
click at [366, 92] on span "Traffic [PERSON_NAME] (CPCS) (Zone 1)" at bounding box center [375, 92] width 120 height 9
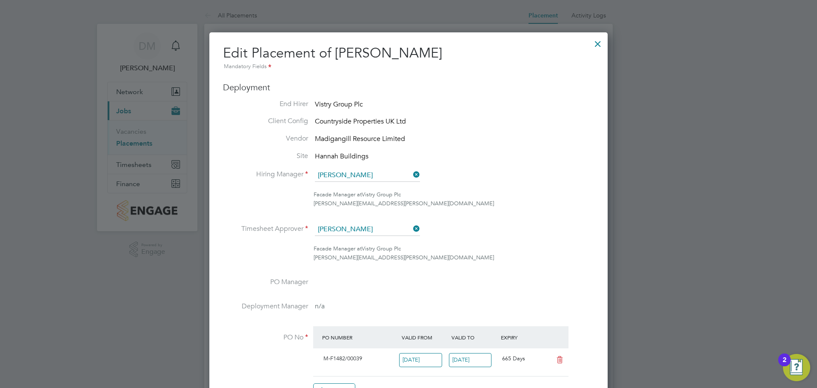
click at [602, 41] on div at bounding box center [597, 41] width 15 height 15
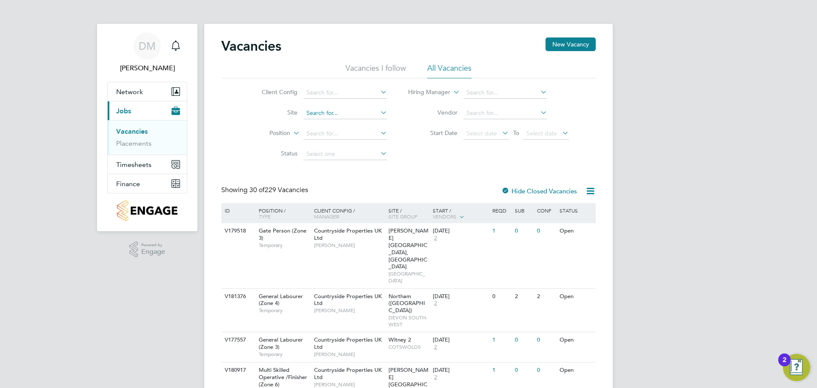
click at [338, 114] on input at bounding box center [345, 113] width 84 height 12
click at [338, 126] on li "Hannah Buildings" at bounding box center [345, 124] width 85 height 11
type input "Hannah Buildings"
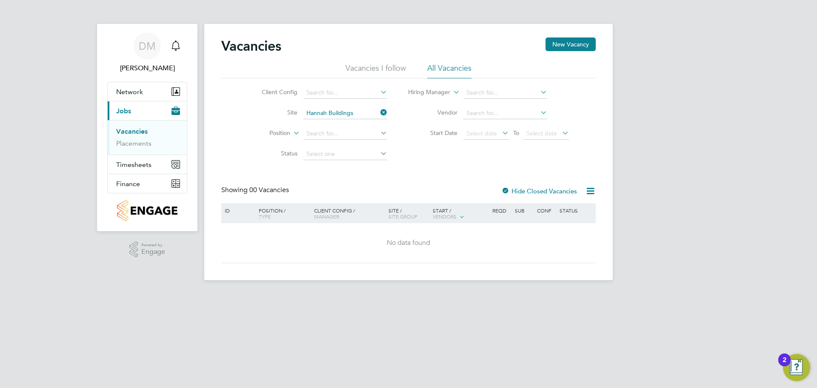
click at [432, 154] on div "Client Config Site Hannah Buildings Position Status Hiring Manager Vendor Start…" at bounding box center [408, 121] width 375 height 86
click at [146, 142] on link "Placements" at bounding box center [133, 143] width 35 height 8
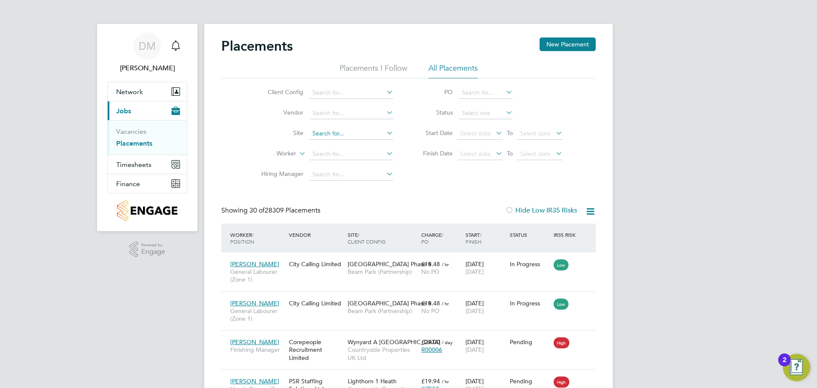
click at [342, 131] on input at bounding box center [351, 134] width 84 height 12
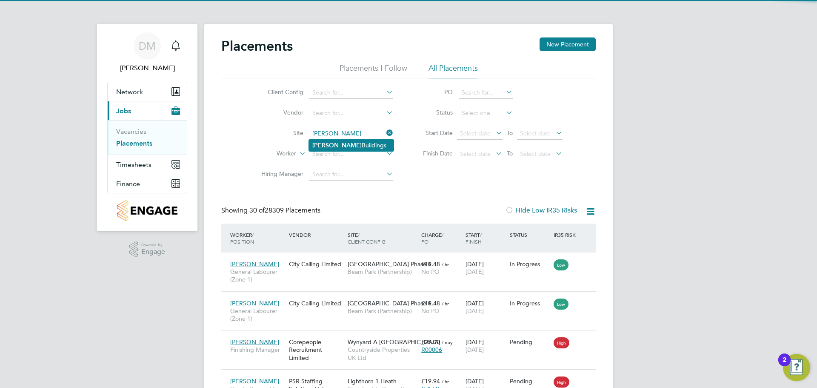
click at [343, 143] on li "Hannah Buildings" at bounding box center [351, 145] width 85 height 11
type input "Hannah Buildings"
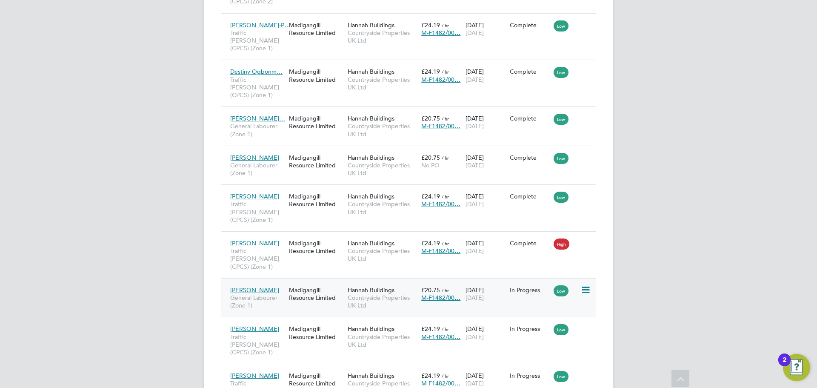
click at [247, 286] on span "Cian Mann" at bounding box center [254, 290] width 49 height 8
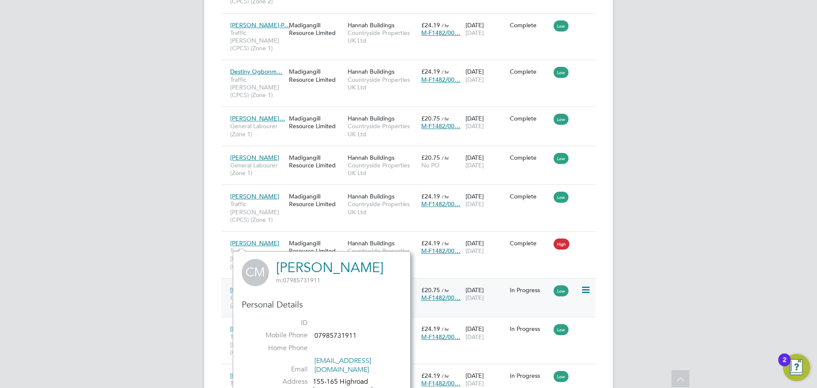
click at [454, 294] on span "M-F1482/00…" at bounding box center [440, 298] width 39 height 8
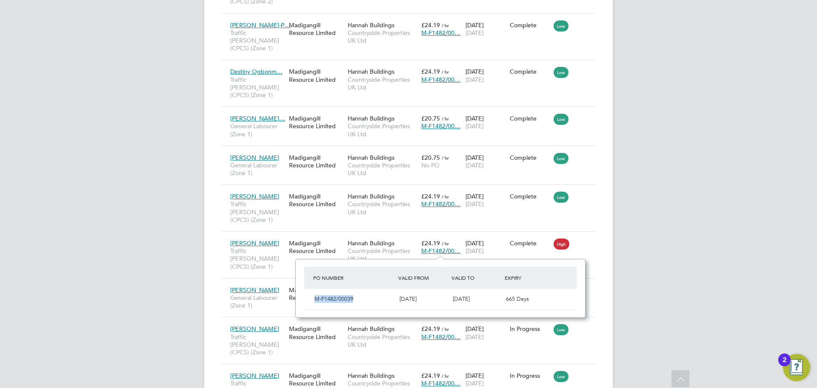
drag, startPoint x: 355, startPoint y: 300, endPoint x: 313, endPoint y: 296, distance: 41.5
click at [313, 296] on div "M-F1482/00039" at bounding box center [353, 299] width 85 height 14
copy span "M-F1482/00039"
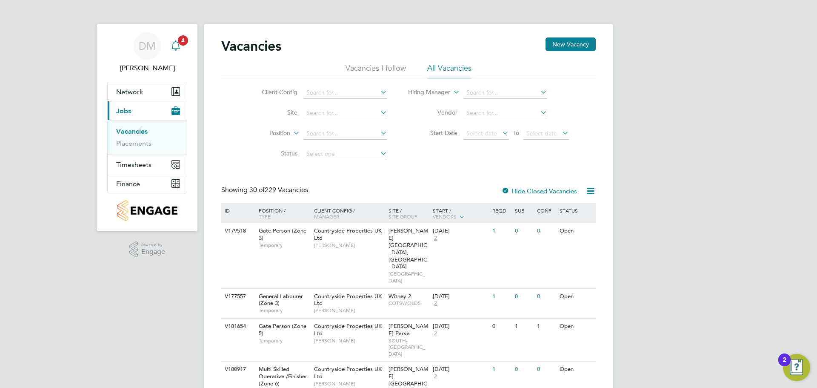
click at [177, 46] on icon "Main navigation" at bounding box center [176, 45] width 10 height 10
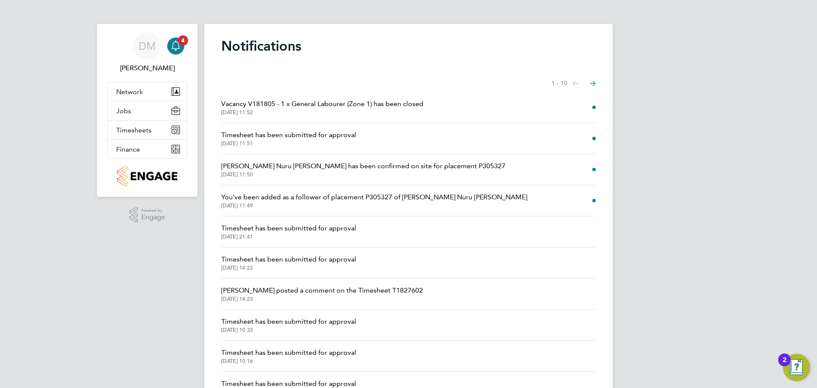
click at [392, 104] on span "Vacancy V181805 - 1 x General Labourer (Zone 1) has been closed" at bounding box center [322, 104] width 202 height 10
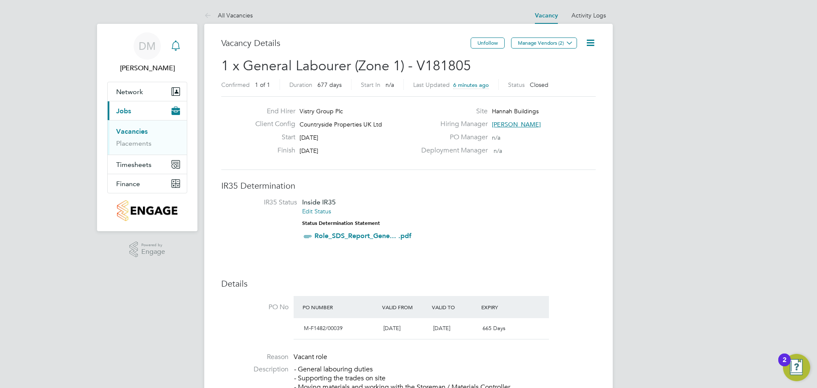
click at [185, 44] on link "DM Daniel Marsh" at bounding box center [147, 52] width 80 height 41
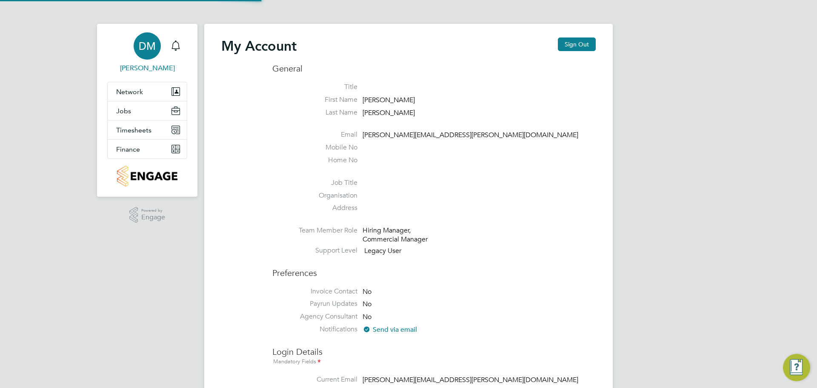
type input "[PERSON_NAME][EMAIL_ADDRESS][PERSON_NAME][DOMAIN_NAME]"
click at [178, 45] on icon "Main navigation" at bounding box center [176, 45] width 10 height 10
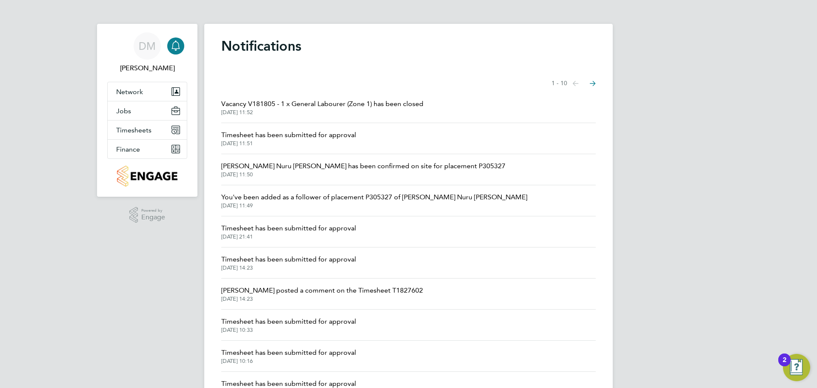
click at [321, 140] on span "03 Oct 2025, 11:51" at bounding box center [288, 143] width 135 height 7
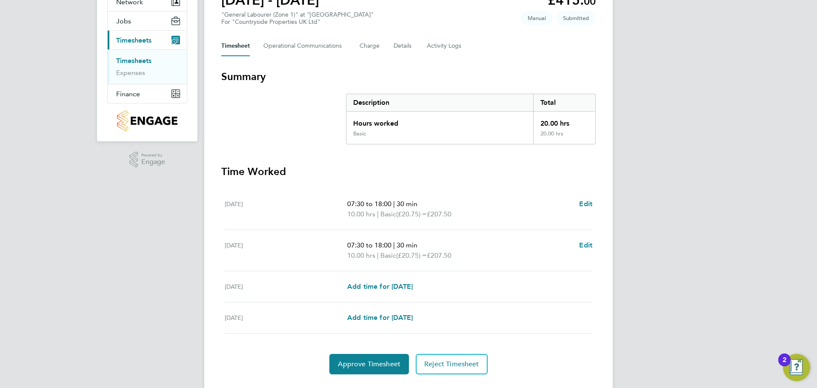
scroll to position [110, 0]
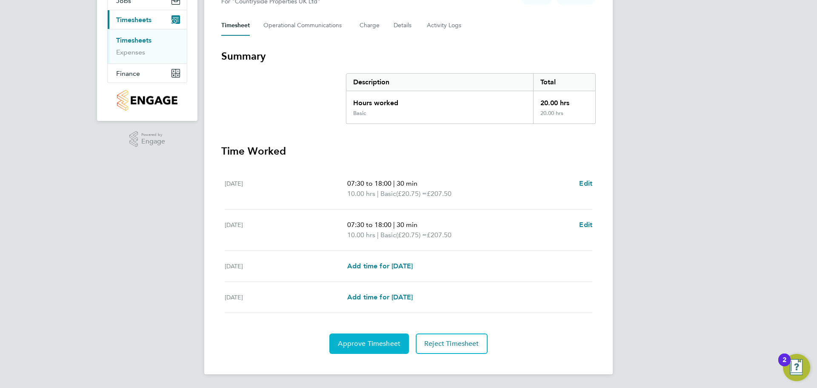
click at [373, 342] on span "Approve Timesheet" at bounding box center [369, 343] width 63 height 9
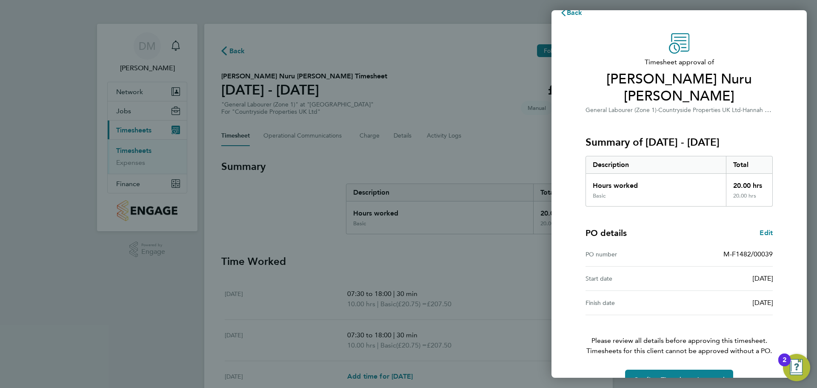
scroll to position [20, 0]
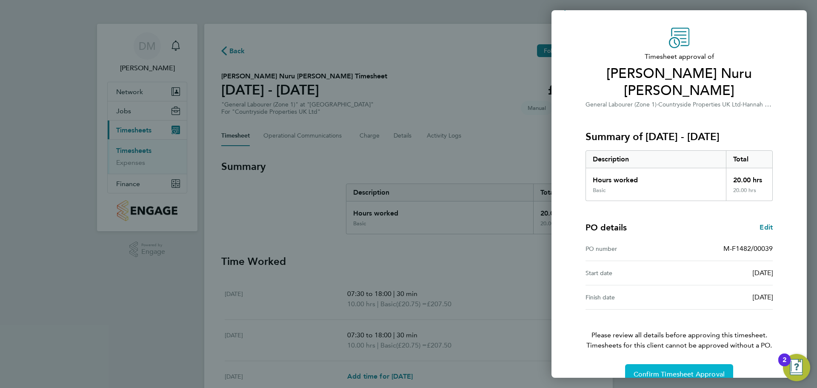
click at [658, 370] on span "Confirm Timesheet Approval" at bounding box center [679, 374] width 91 height 9
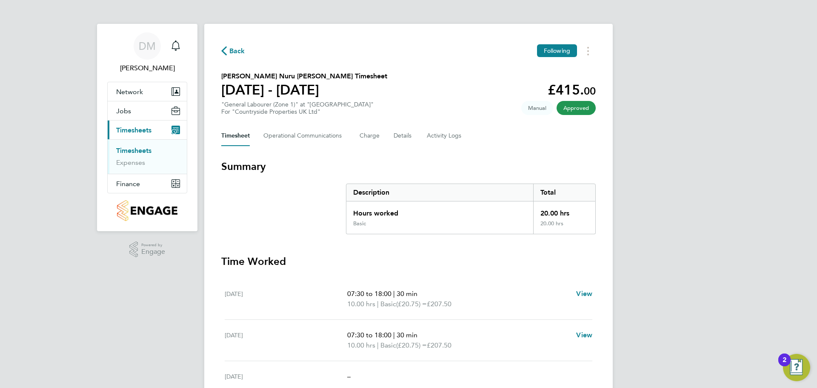
click at [229, 48] on span "Back" at bounding box center [233, 50] width 24 height 8
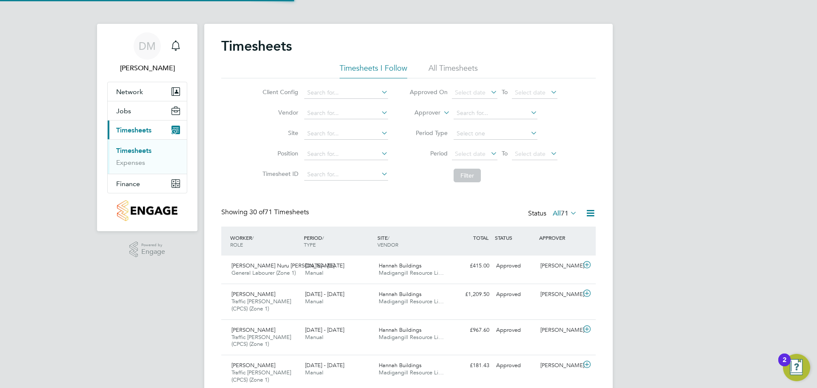
scroll to position [4, 4]
click at [176, 49] on icon "Main navigation" at bounding box center [176, 44] width 8 height 9
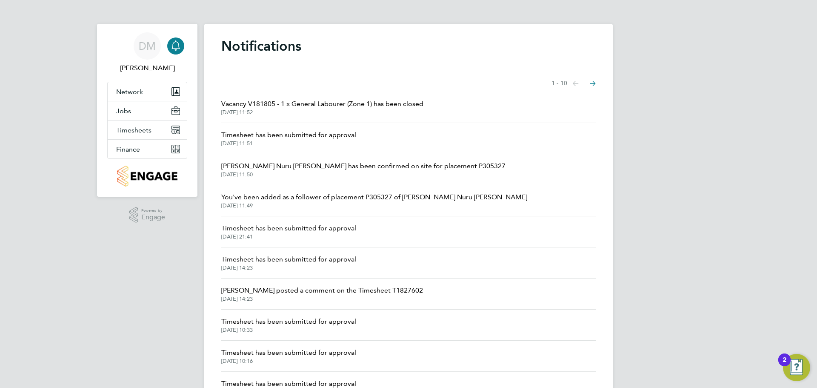
click at [291, 106] on span "Vacancy V181805 - 1 x General Labourer (Zone 1) has been closed" at bounding box center [322, 104] width 202 height 10
